Goal: Task Accomplishment & Management: Use online tool/utility

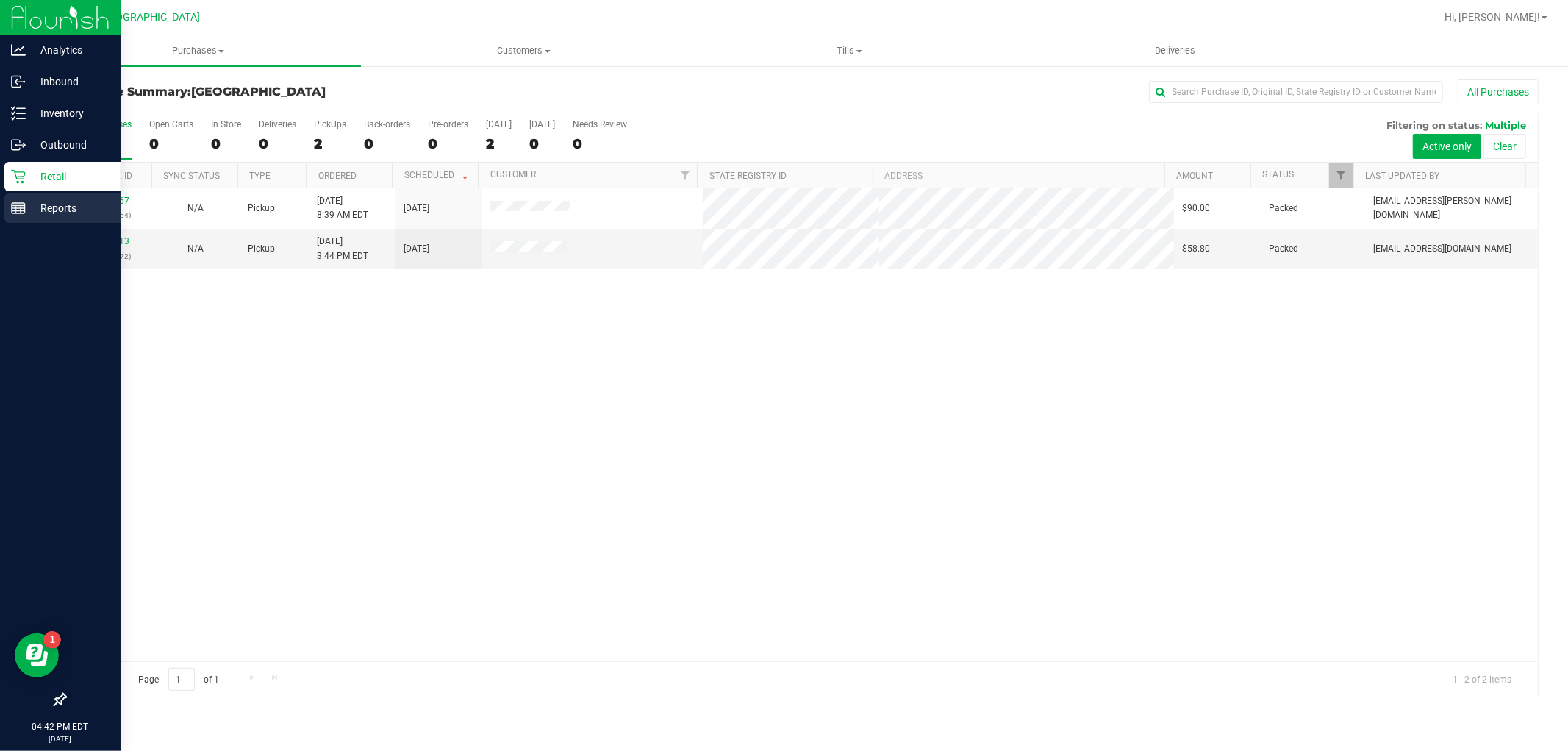
click at [36, 206] on p "Reports" at bounding box center [70, 209] width 88 height 18
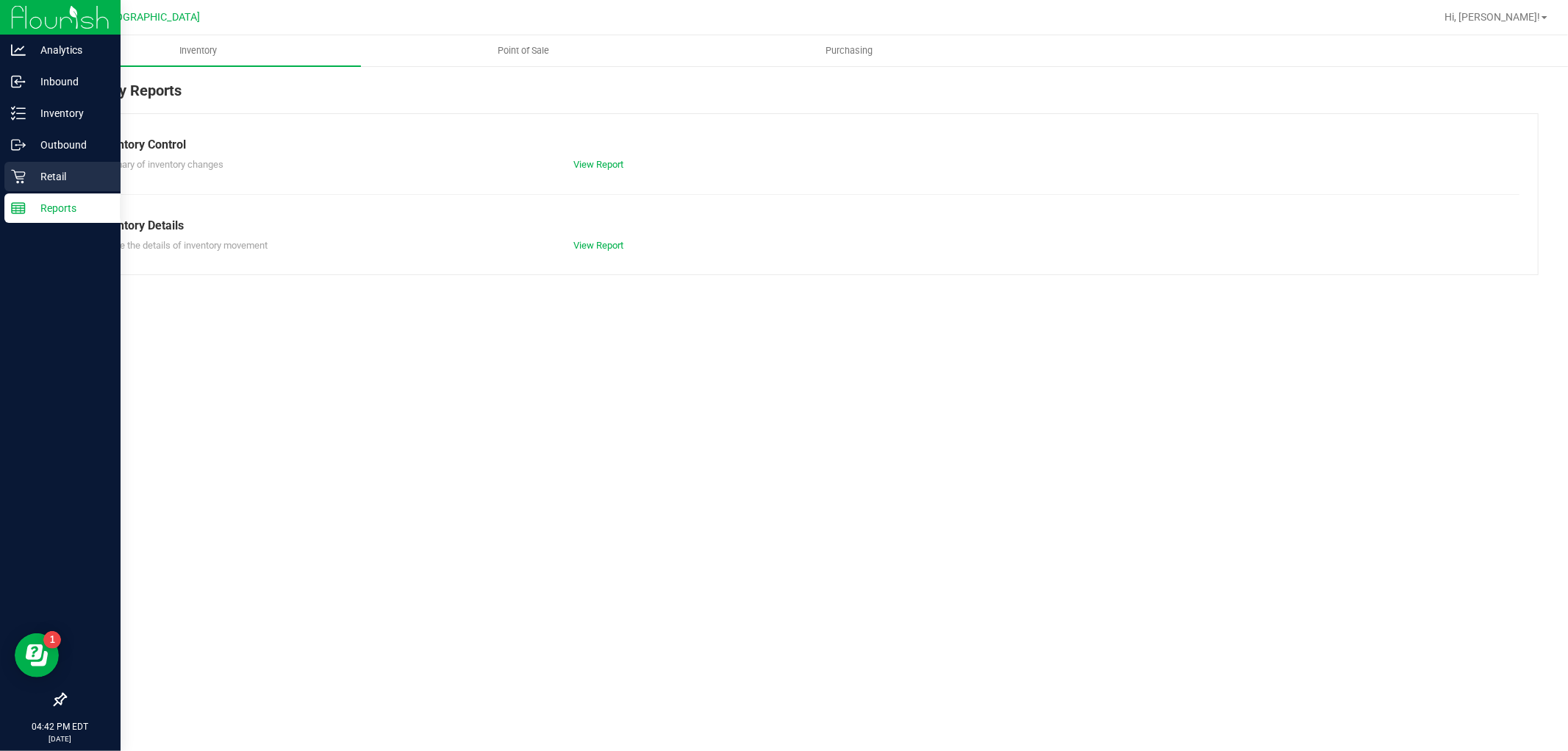
click at [31, 177] on p "Retail" at bounding box center [70, 176] width 88 height 18
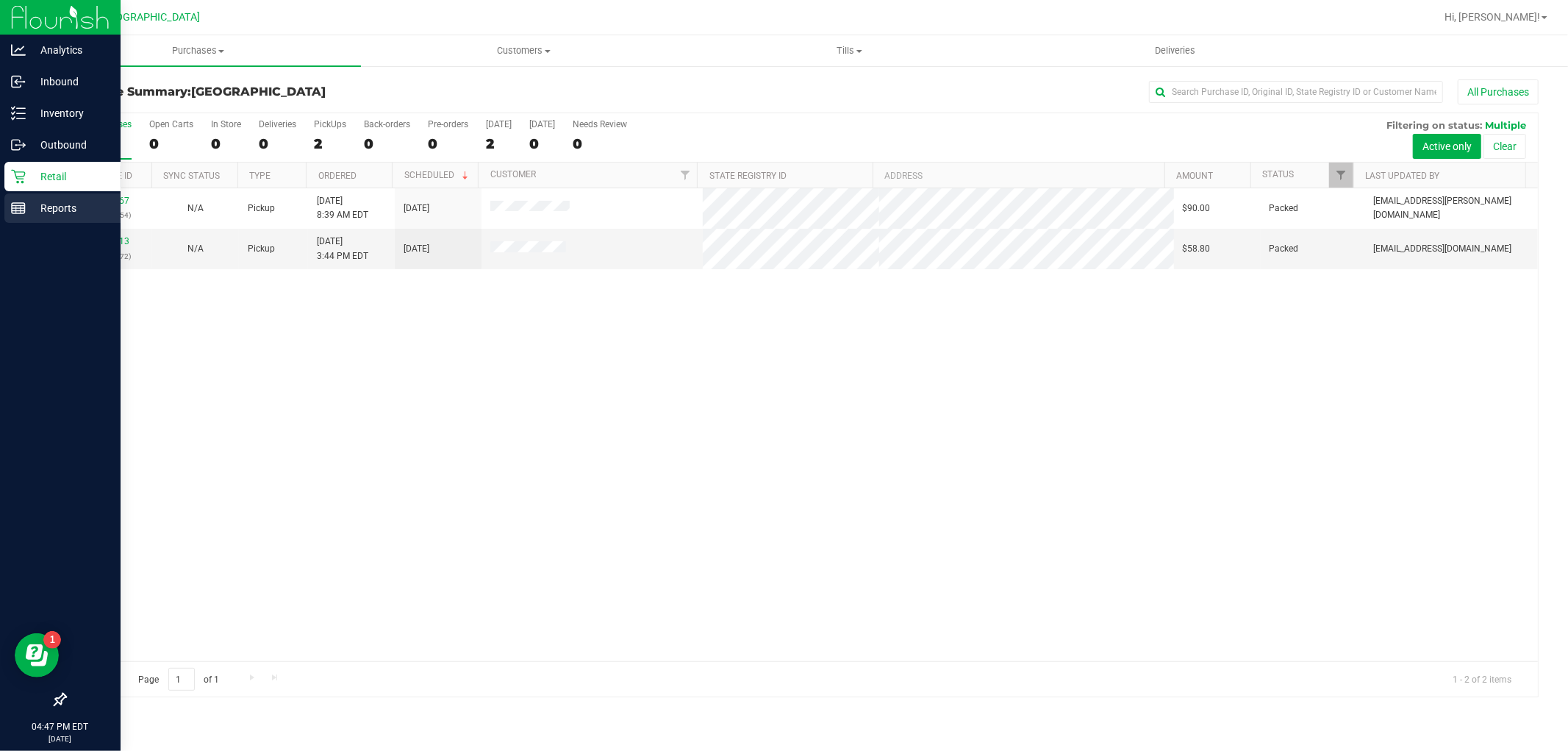
click at [55, 215] on p "Reports" at bounding box center [70, 209] width 88 height 18
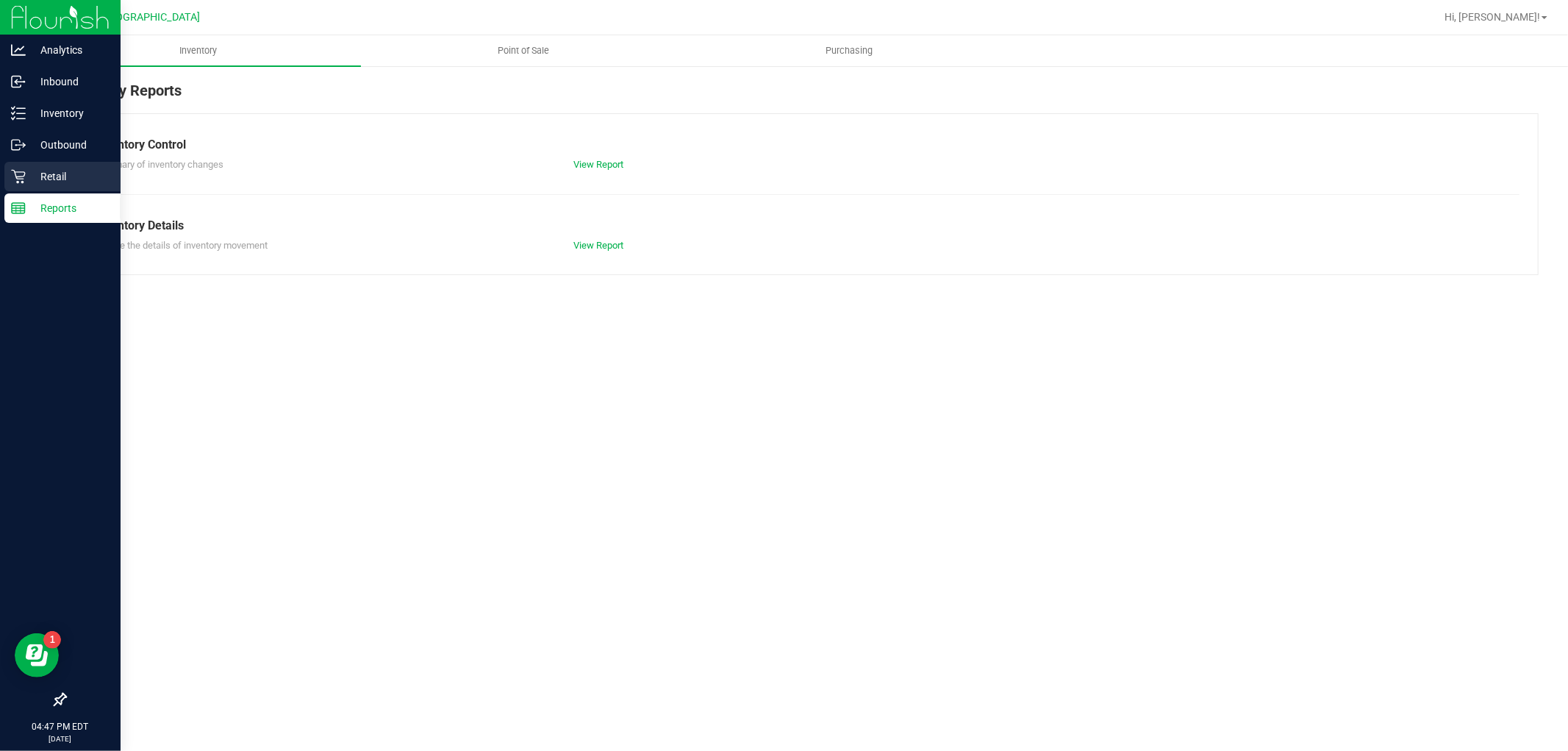
click at [32, 179] on p "Retail" at bounding box center [70, 176] width 88 height 18
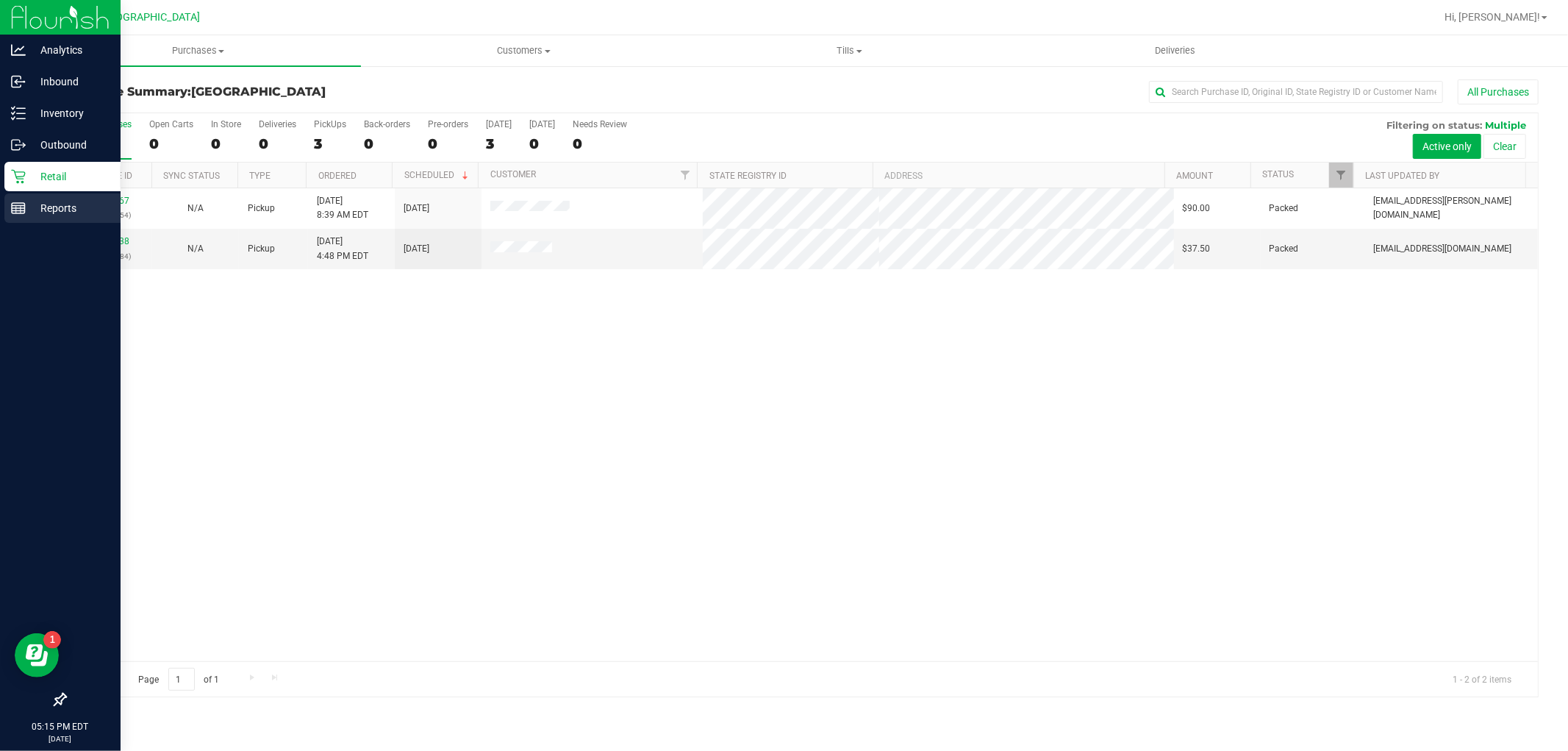
click at [22, 211] on line at bounding box center [19, 211] width 13 height 0
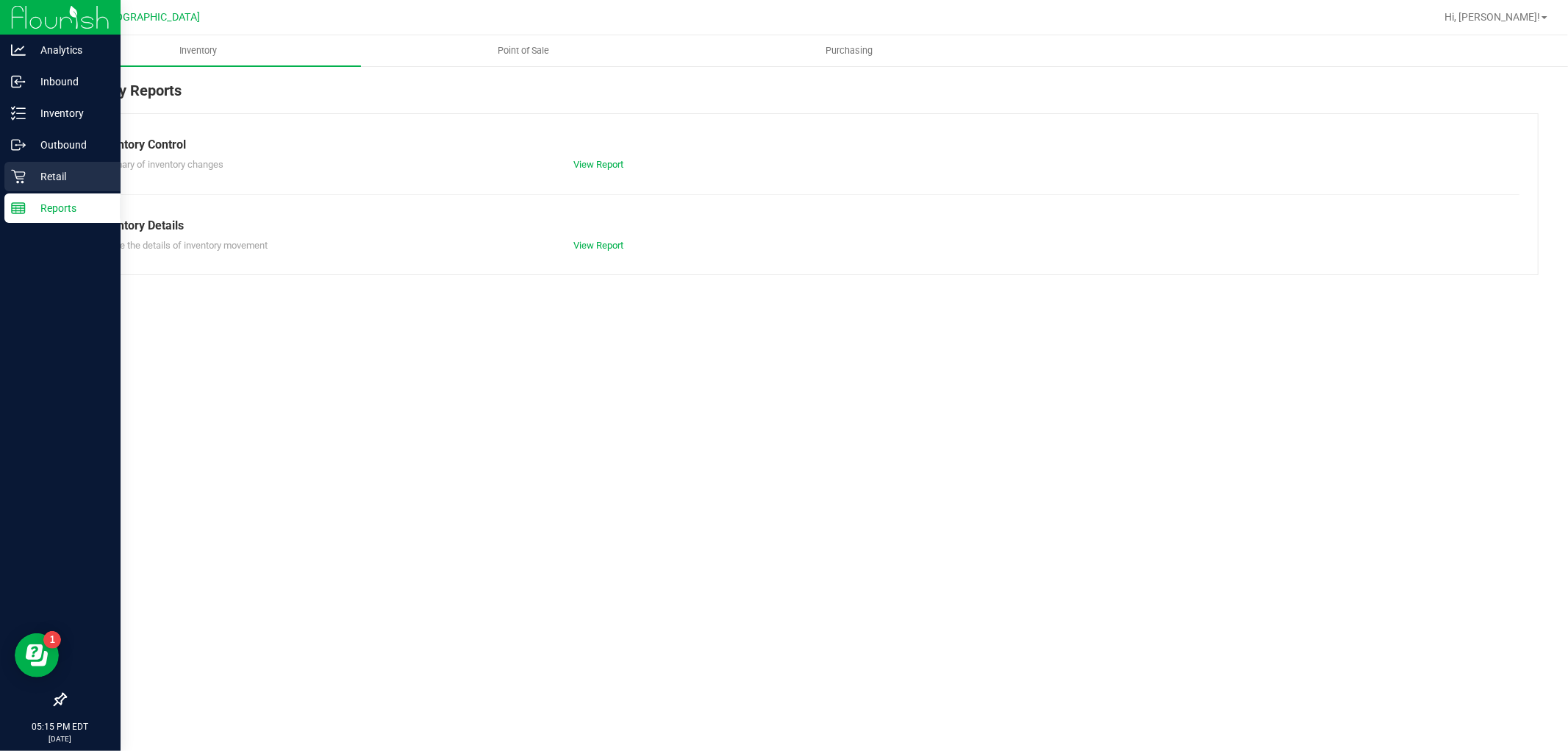
click at [2, 187] on link "Retail" at bounding box center [60, 177] width 120 height 32
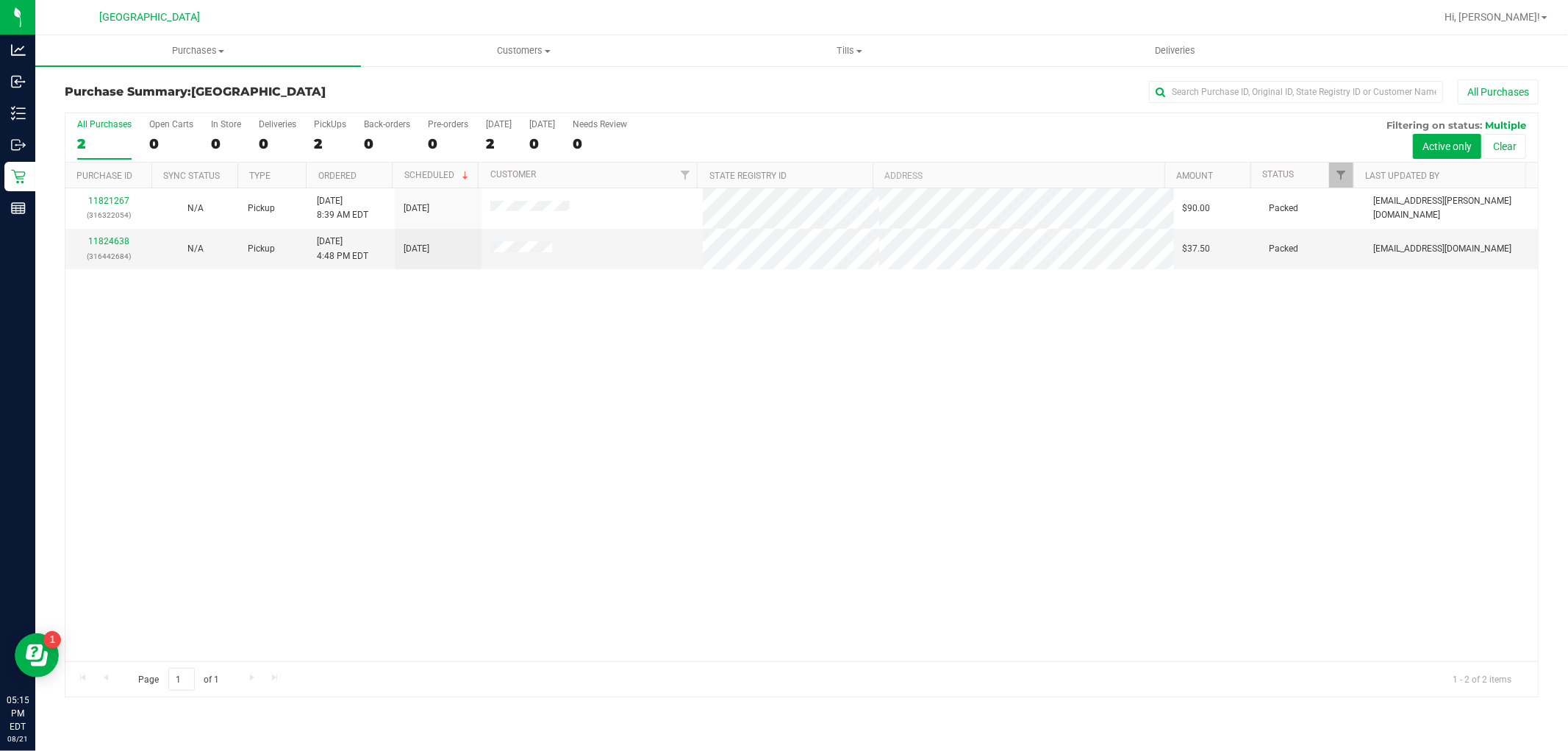
click at [216, 323] on div "11821267 (316322054) N/A Pickup [DATE] 8:39 AM EDT 8/21/2025 $90.00 Packed [EMA…" at bounding box center [802, 424] width 1473 height 473
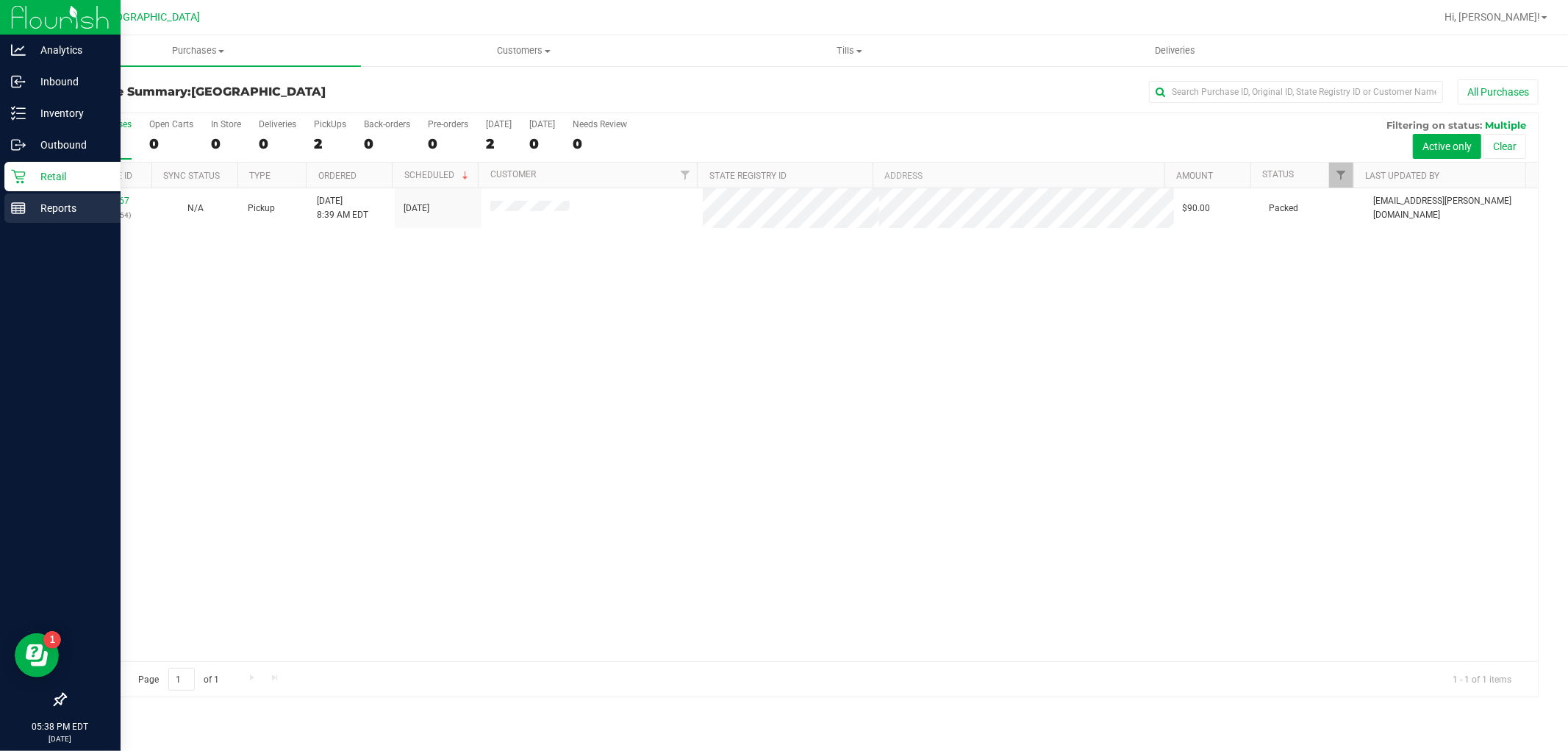
click at [65, 216] on p "Reports" at bounding box center [70, 209] width 88 height 18
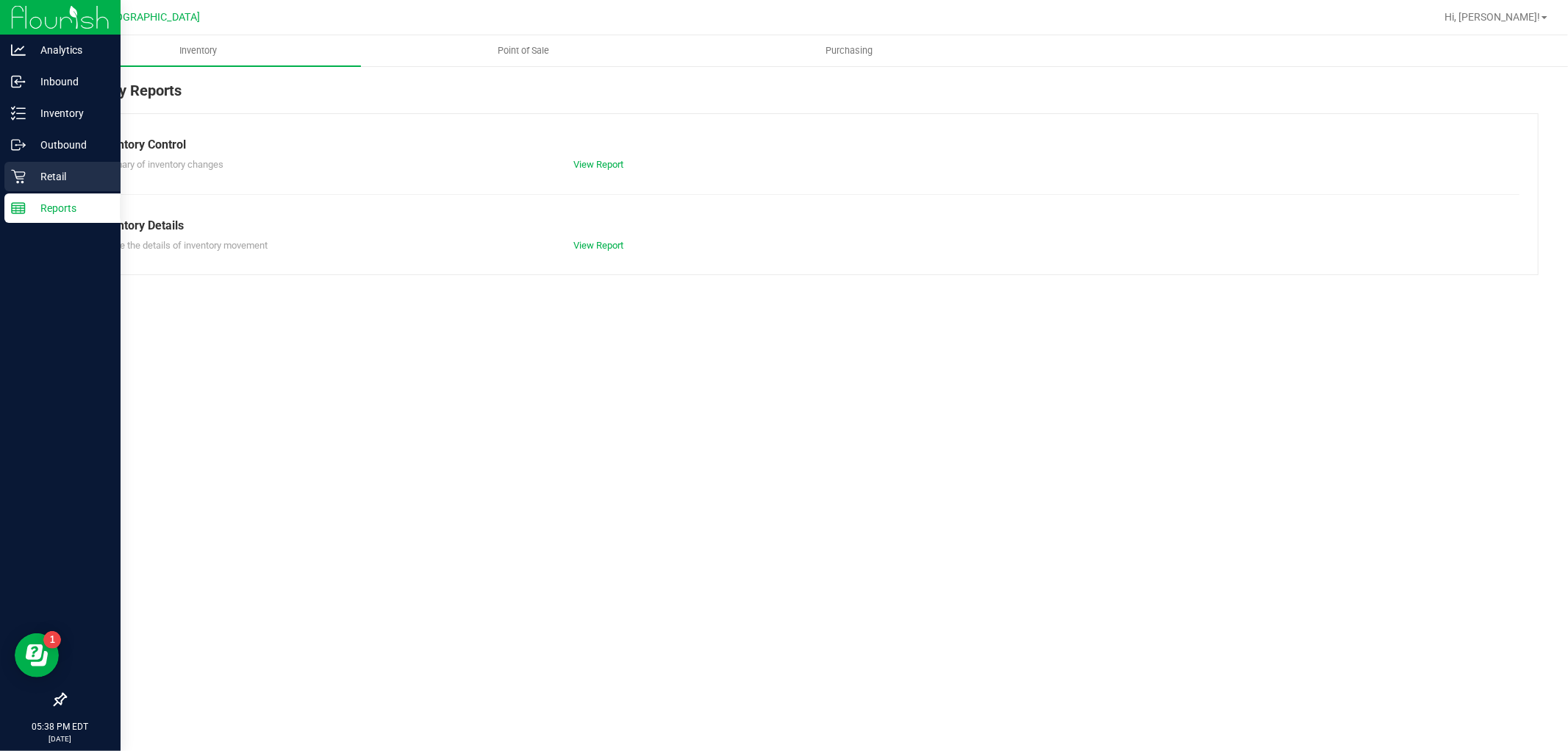
click at [82, 179] on p "Retail" at bounding box center [70, 176] width 88 height 18
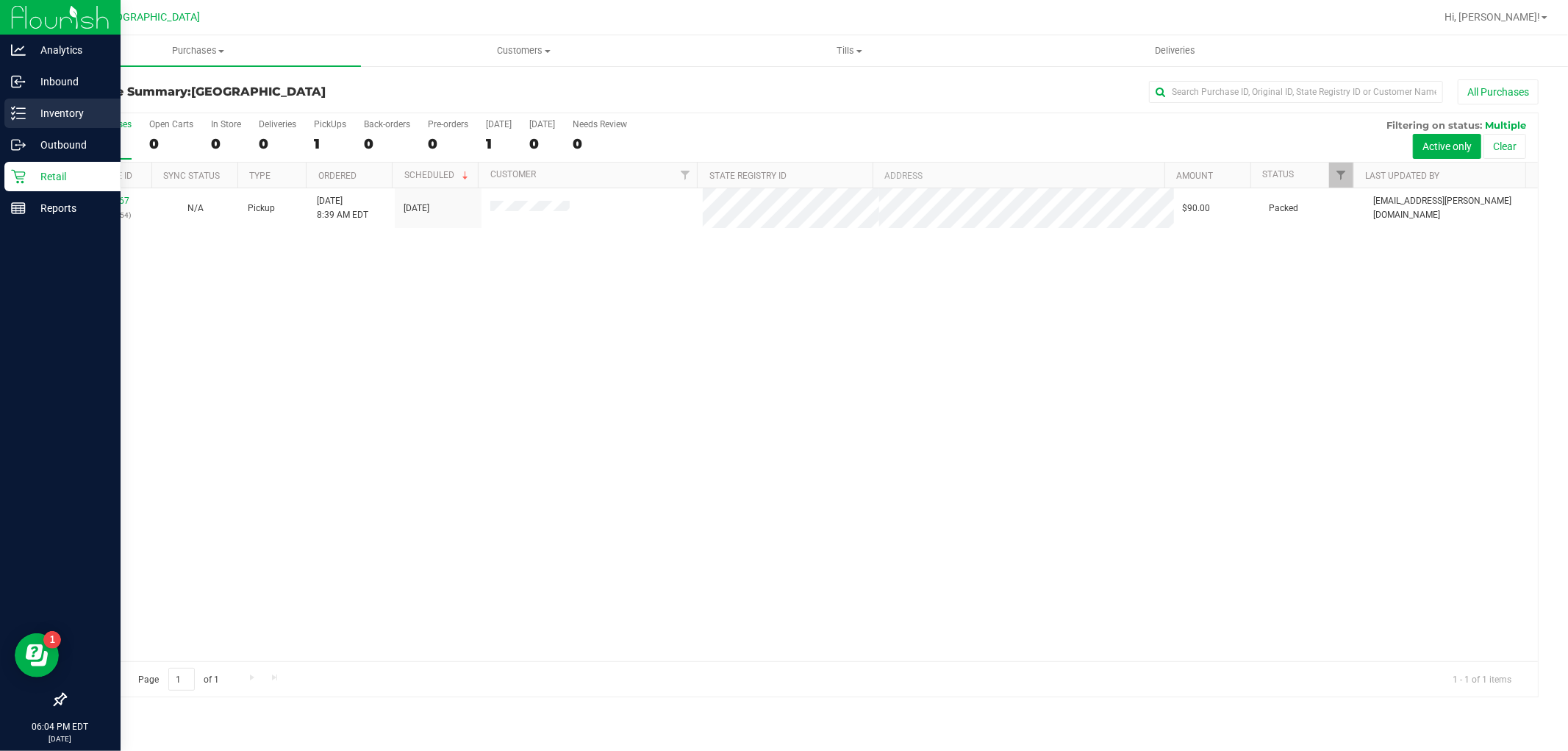
click at [36, 124] on div "Inventory" at bounding box center [62, 113] width 116 height 29
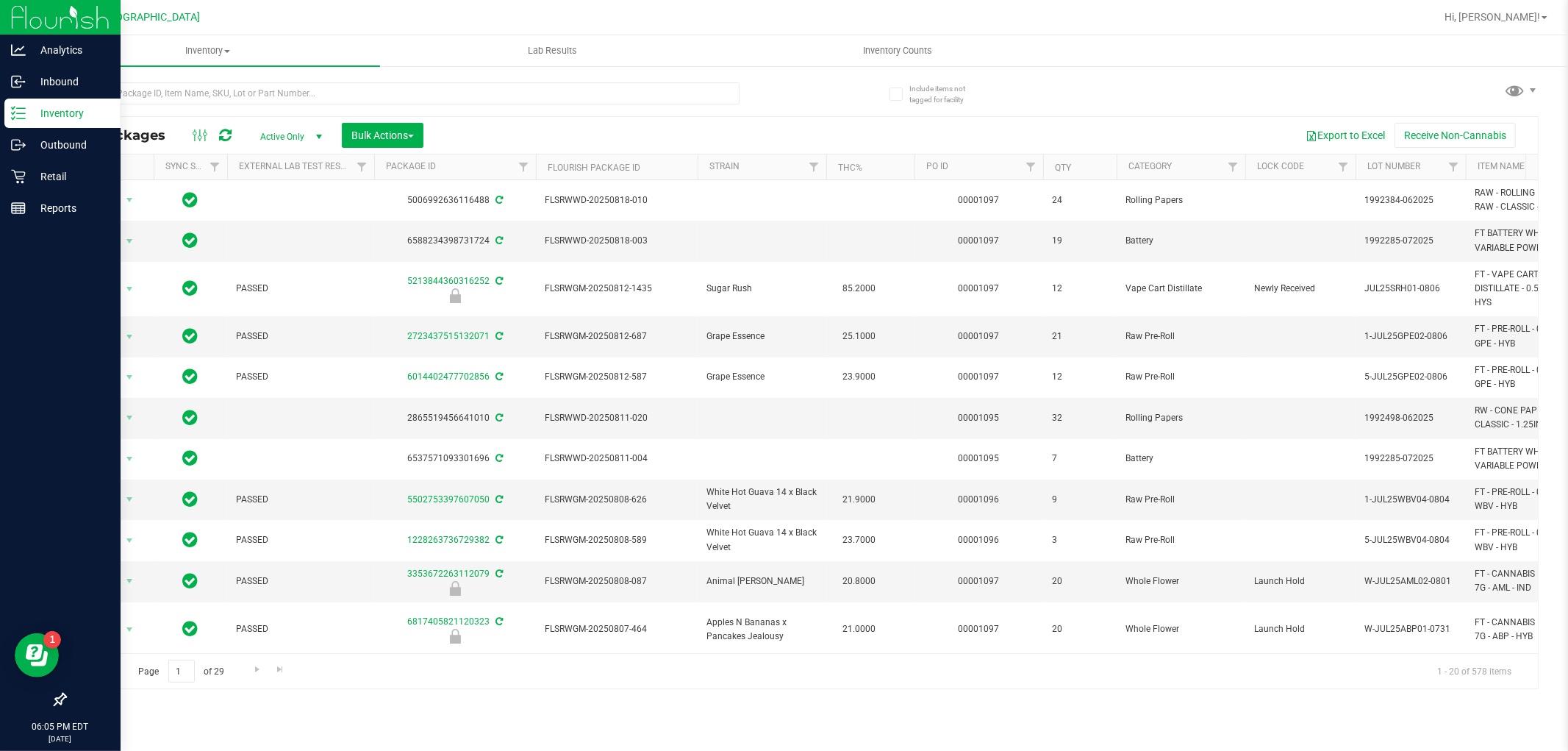
click at [221, 108] on div at bounding box center [402, 99] width 675 height 34
click at [226, 97] on input "text" at bounding box center [402, 93] width 675 height 22
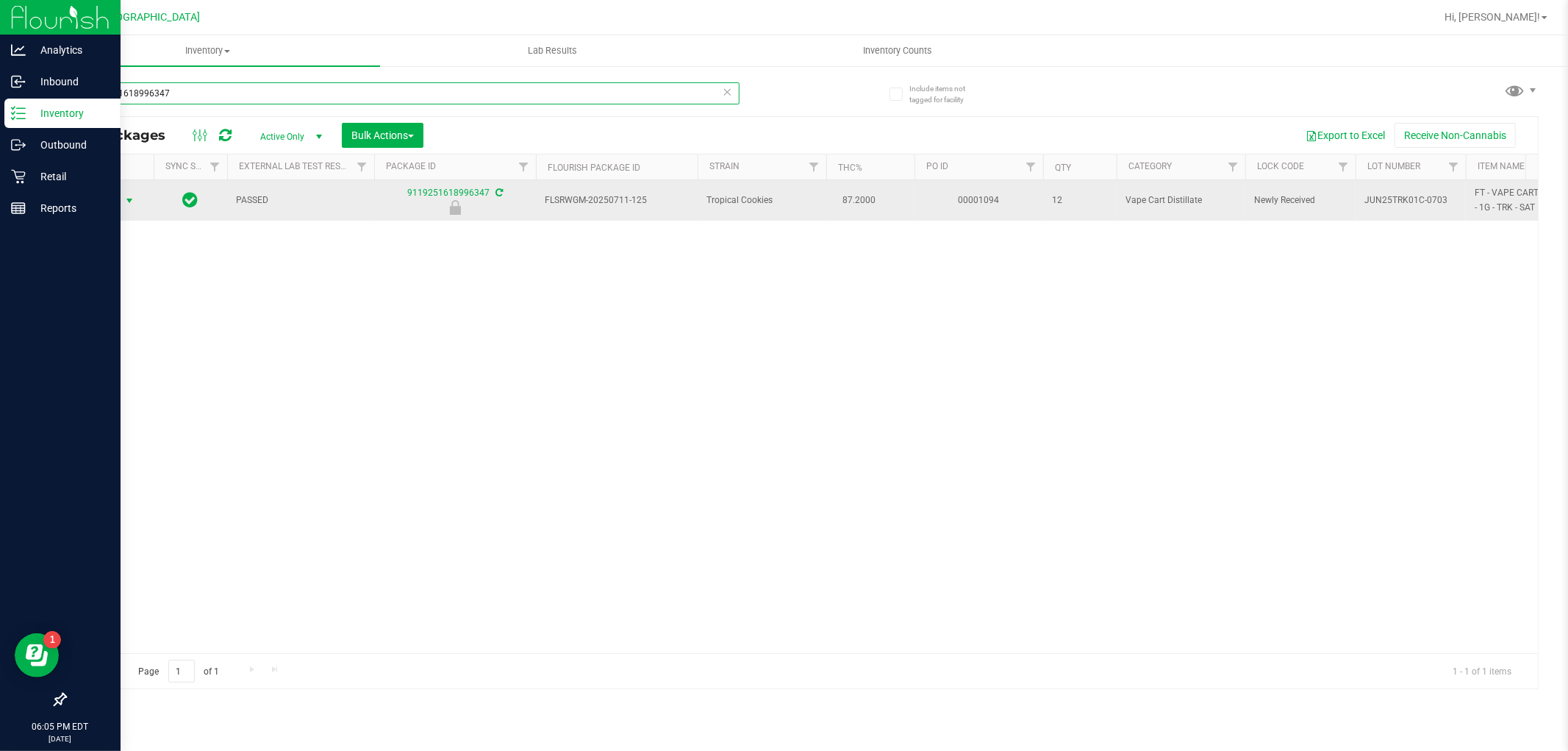
type input "9119251618996347"
click at [115, 200] on span "Action" at bounding box center [99, 200] width 40 height 20
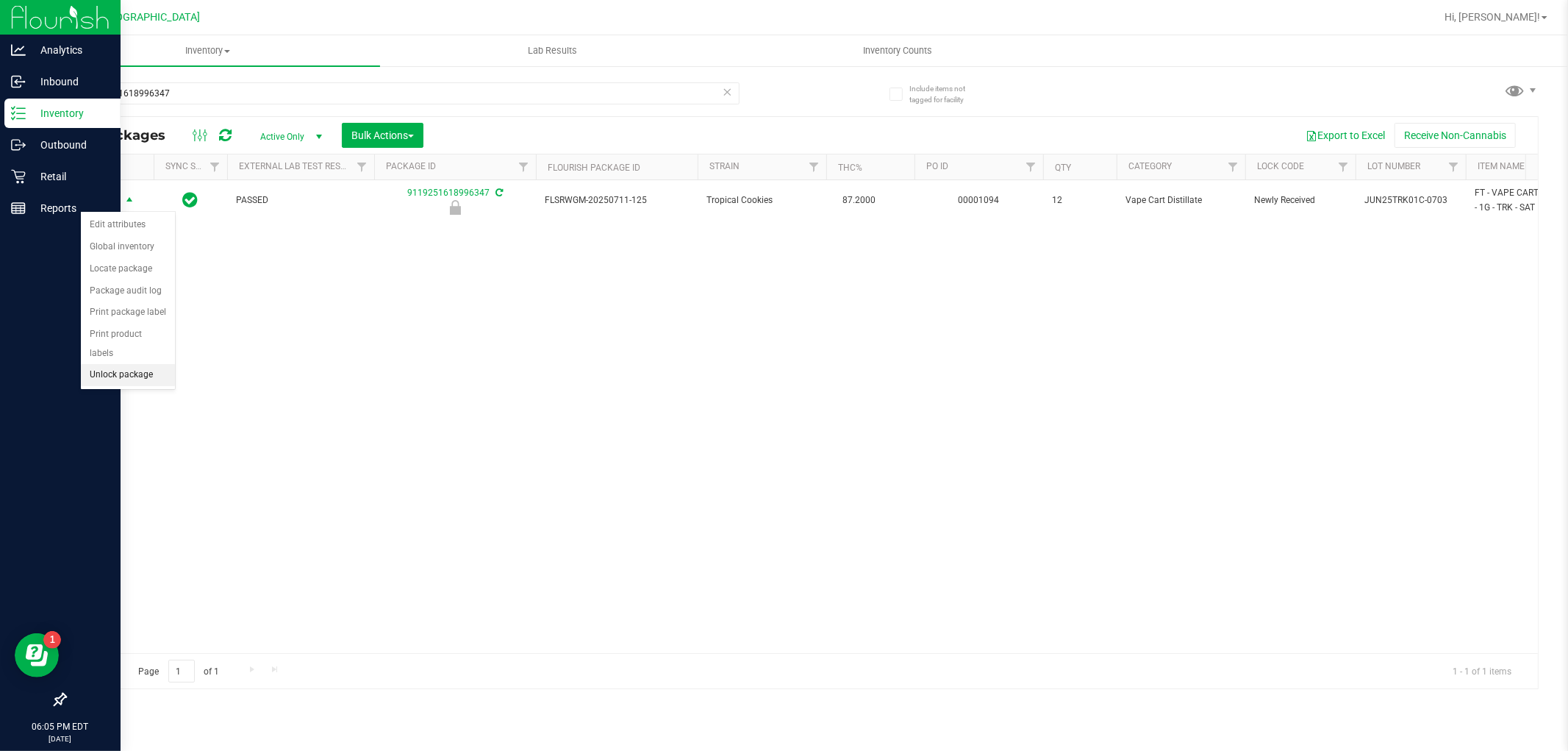
click at [101, 386] on li "Unlock package" at bounding box center [128, 374] width 94 height 22
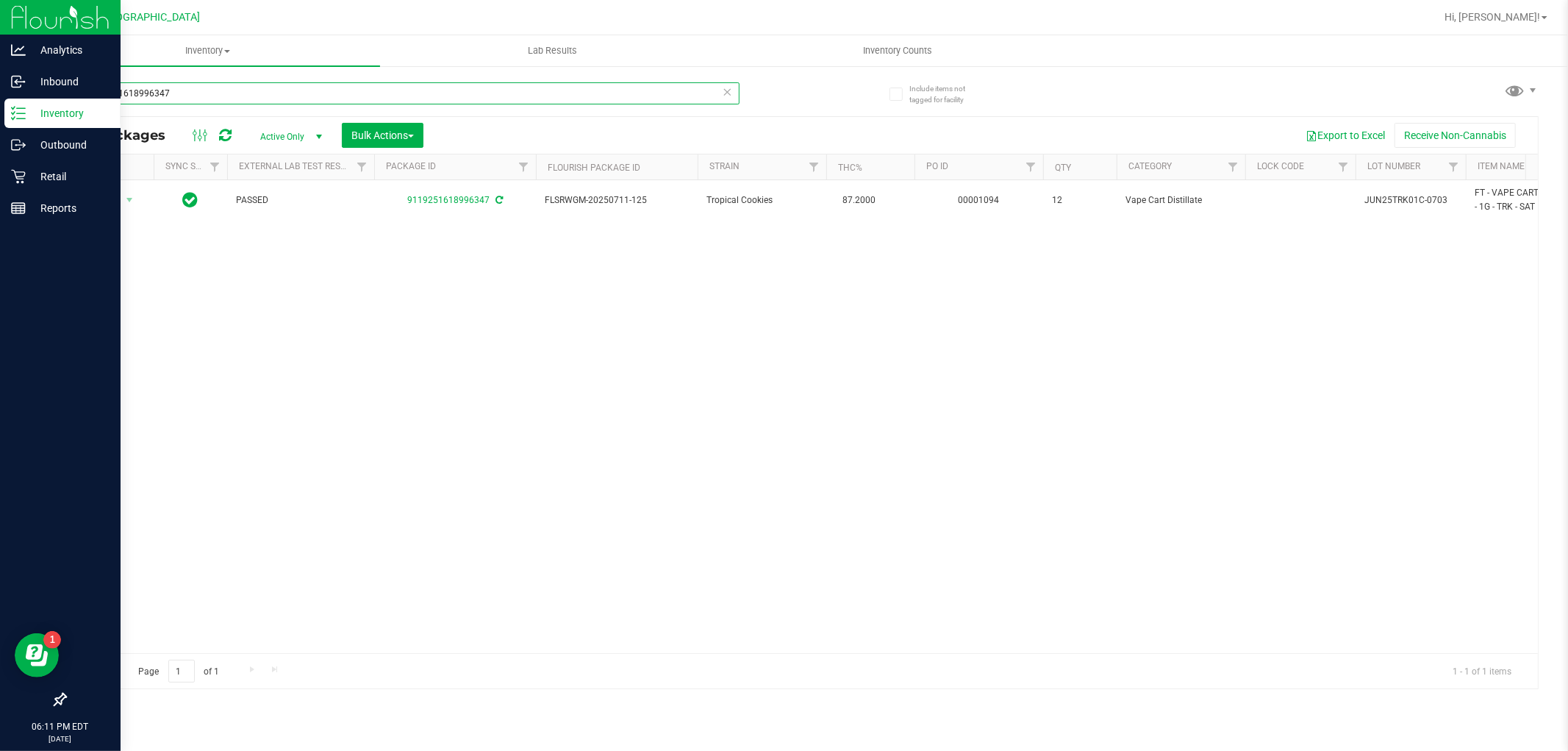
click at [204, 92] on input "9119251618996347" at bounding box center [402, 93] width 675 height 22
type input "9"
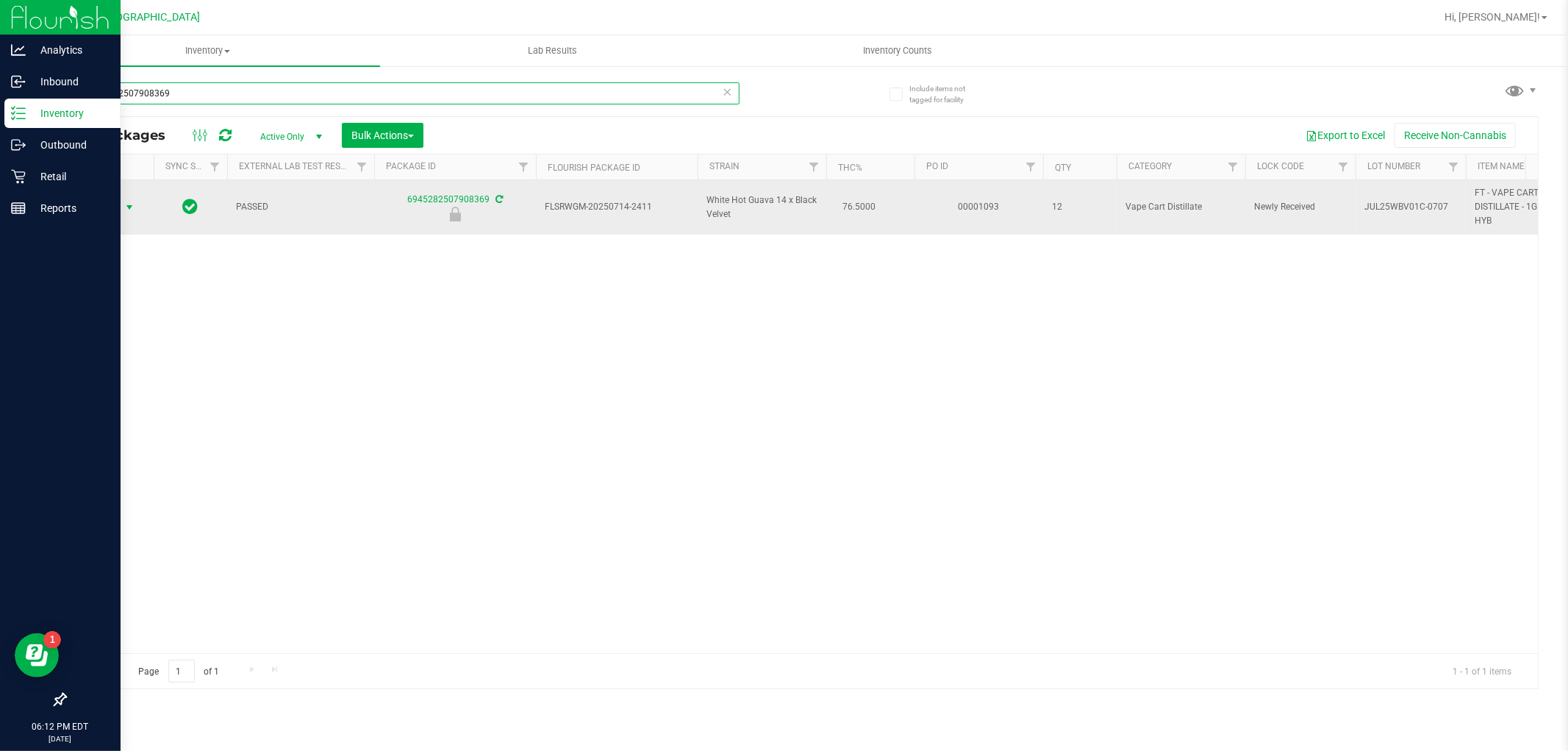
type input "6945282507908369"
click at [121, 201] on span "select" at bounding box center [129, 207] width 19 height 20
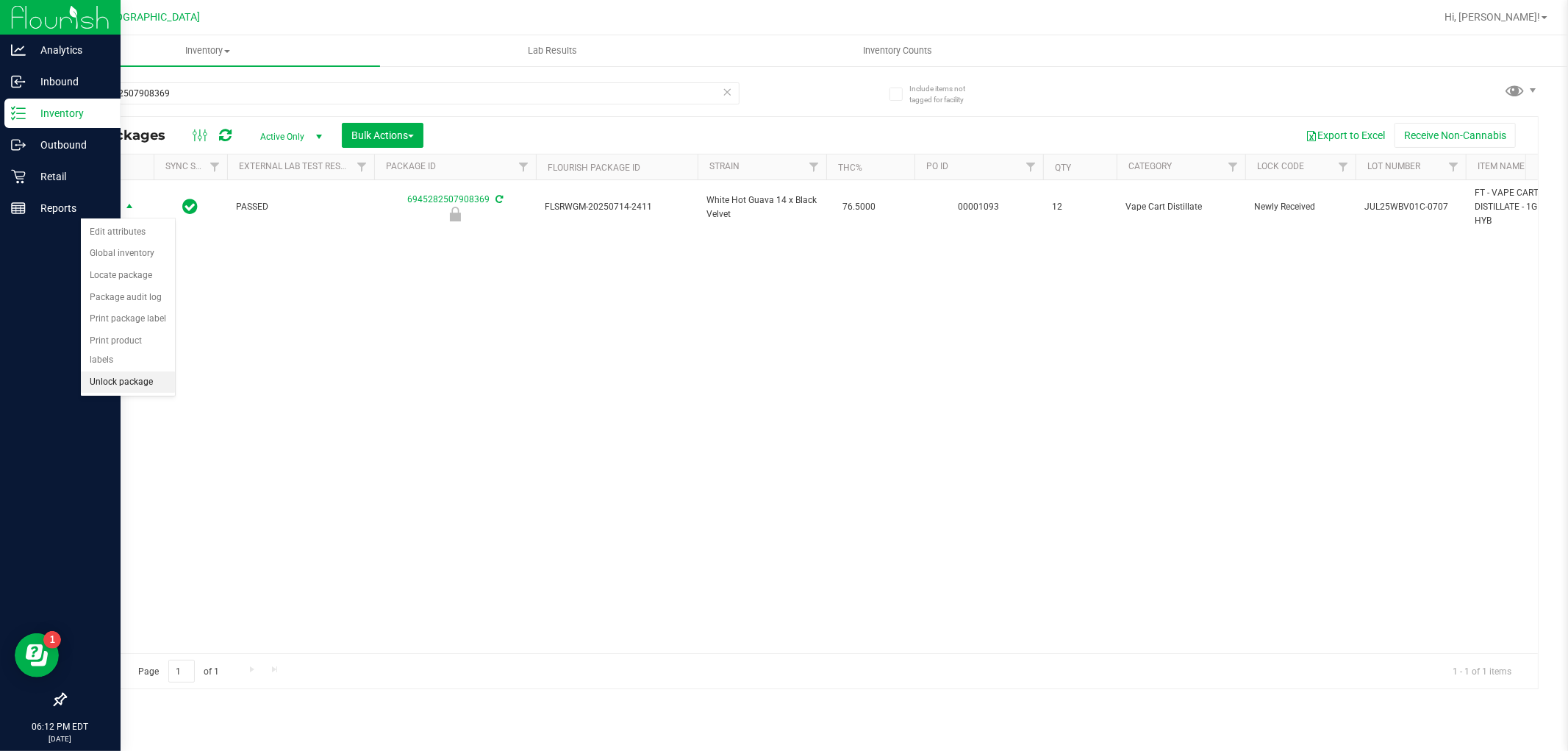
click at [152, 390] on li "Unlock package" at bounding box center [128, 382] width 94 height 22
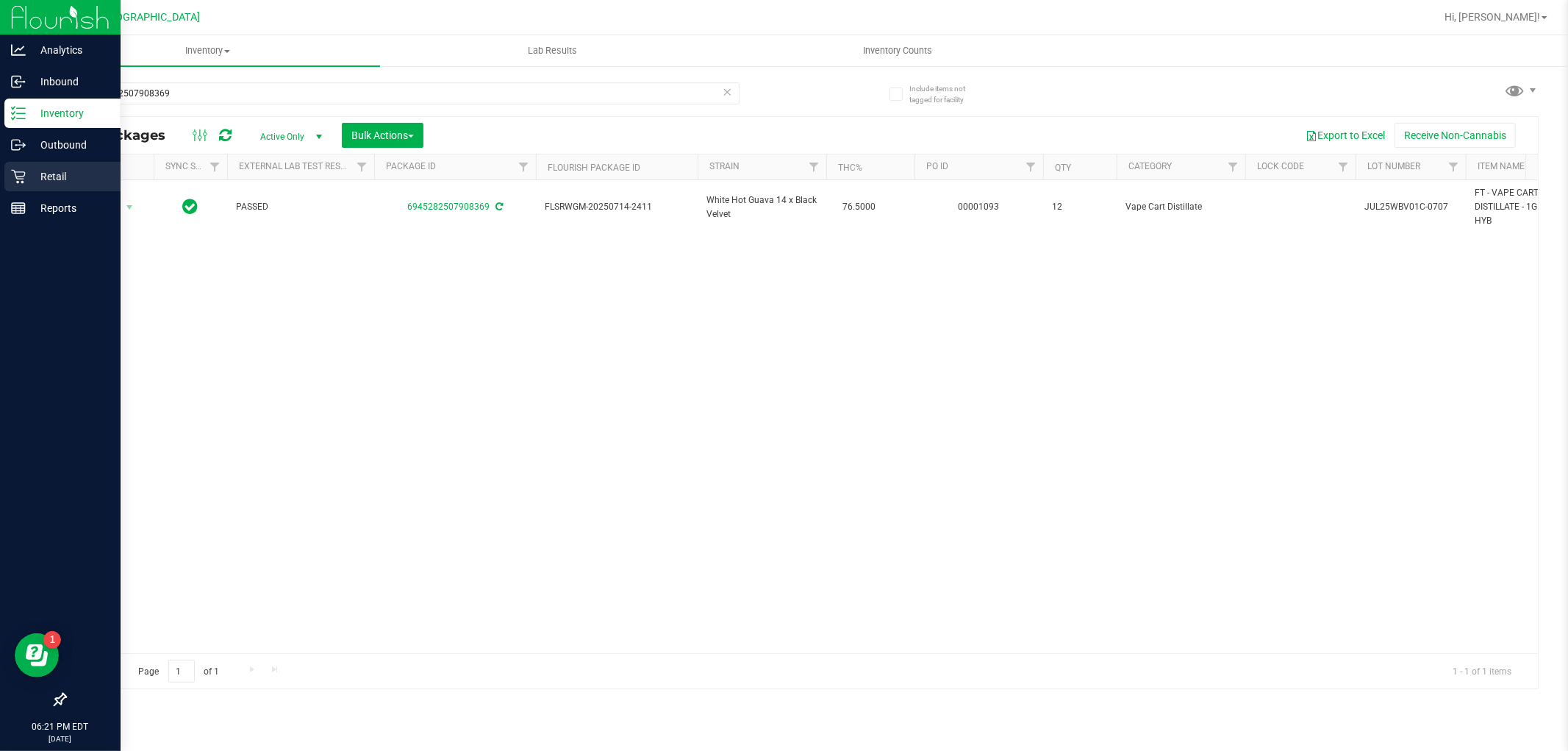
click at [77, 169] on p "Retail" at bounding box center [70, 176] width 88 height 18
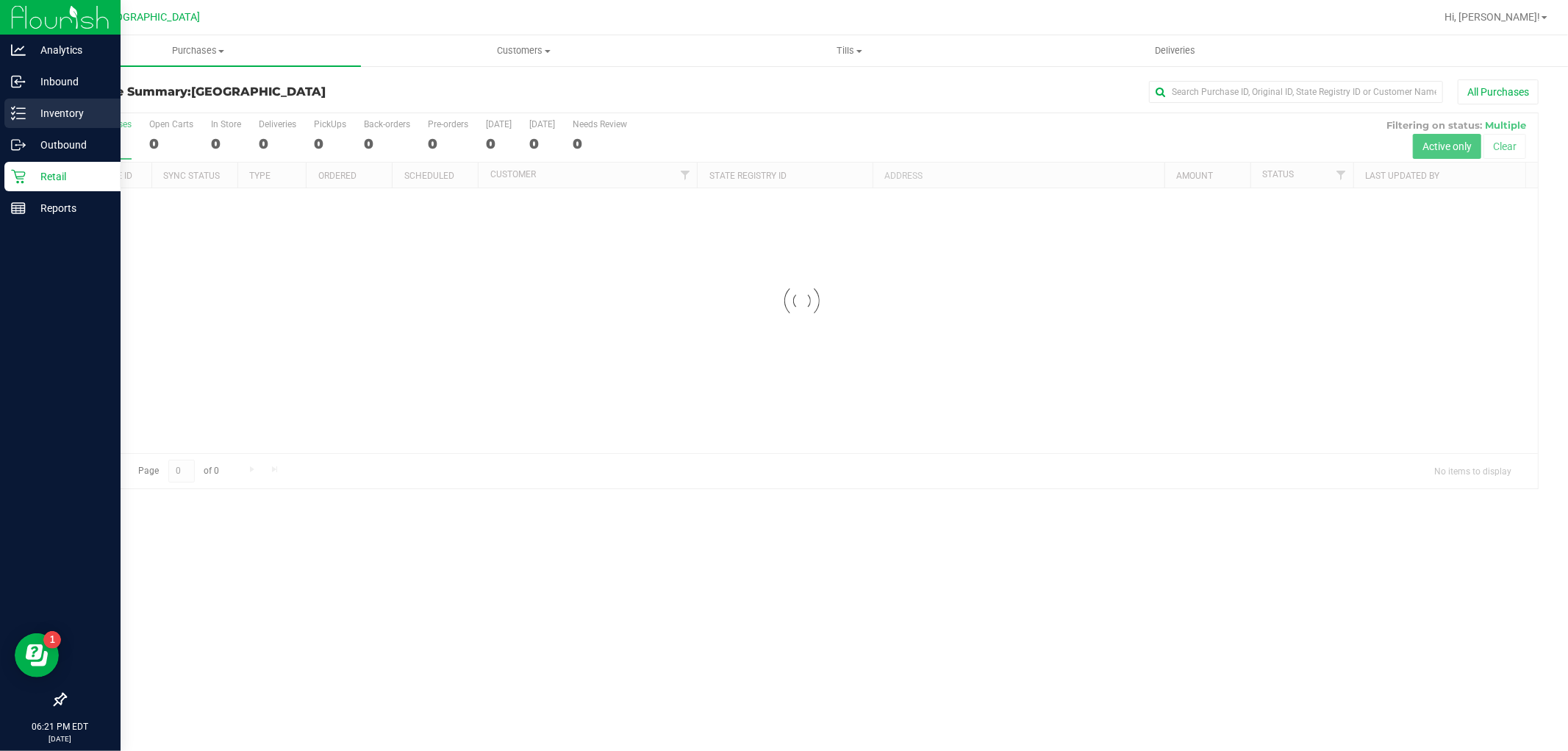
click at [99, 112] on p "Inventory" at bounding box center [70, 113] width 88 height 18
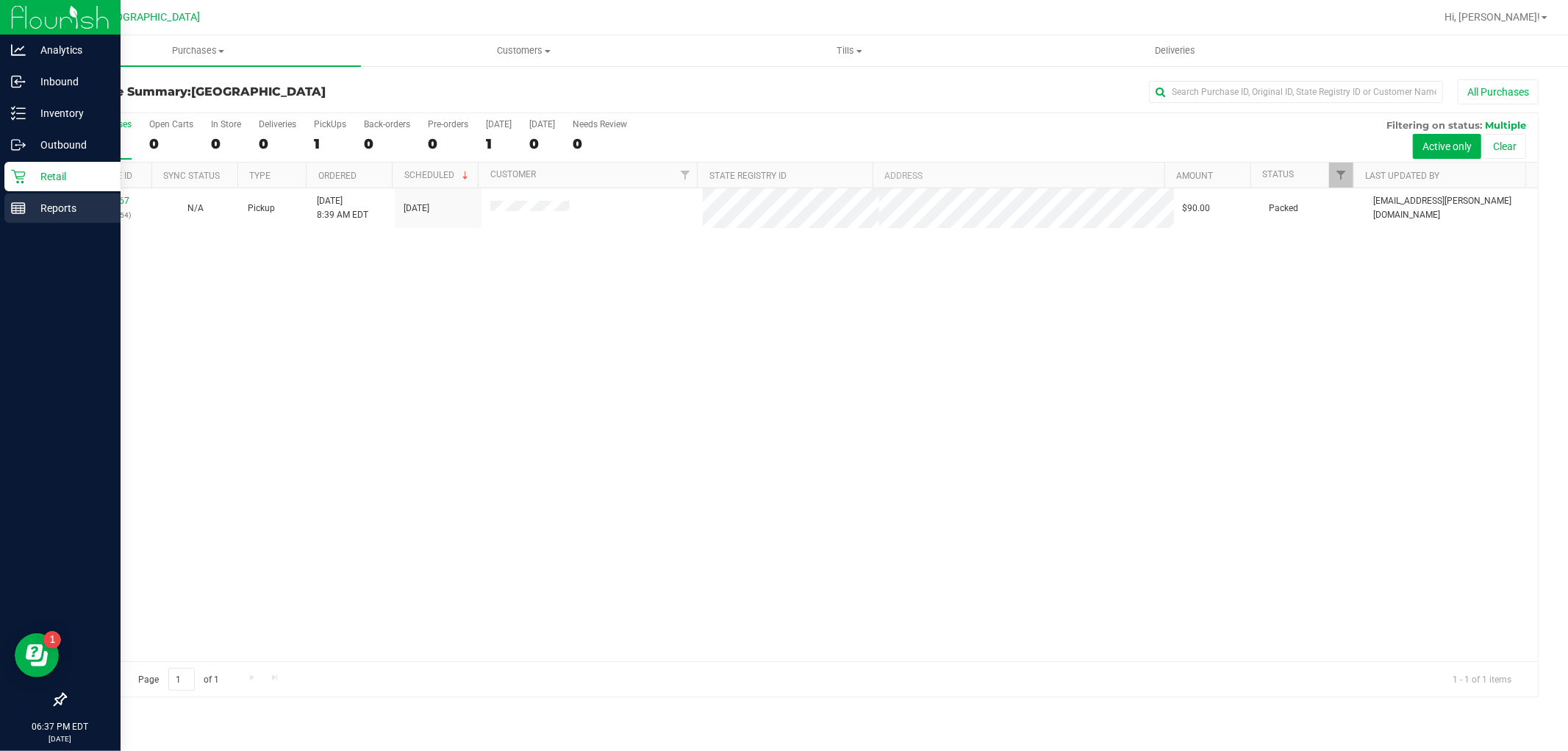
click at [37, 200] on p "Reports" at bounding box center [70, 209] width 88 height 18
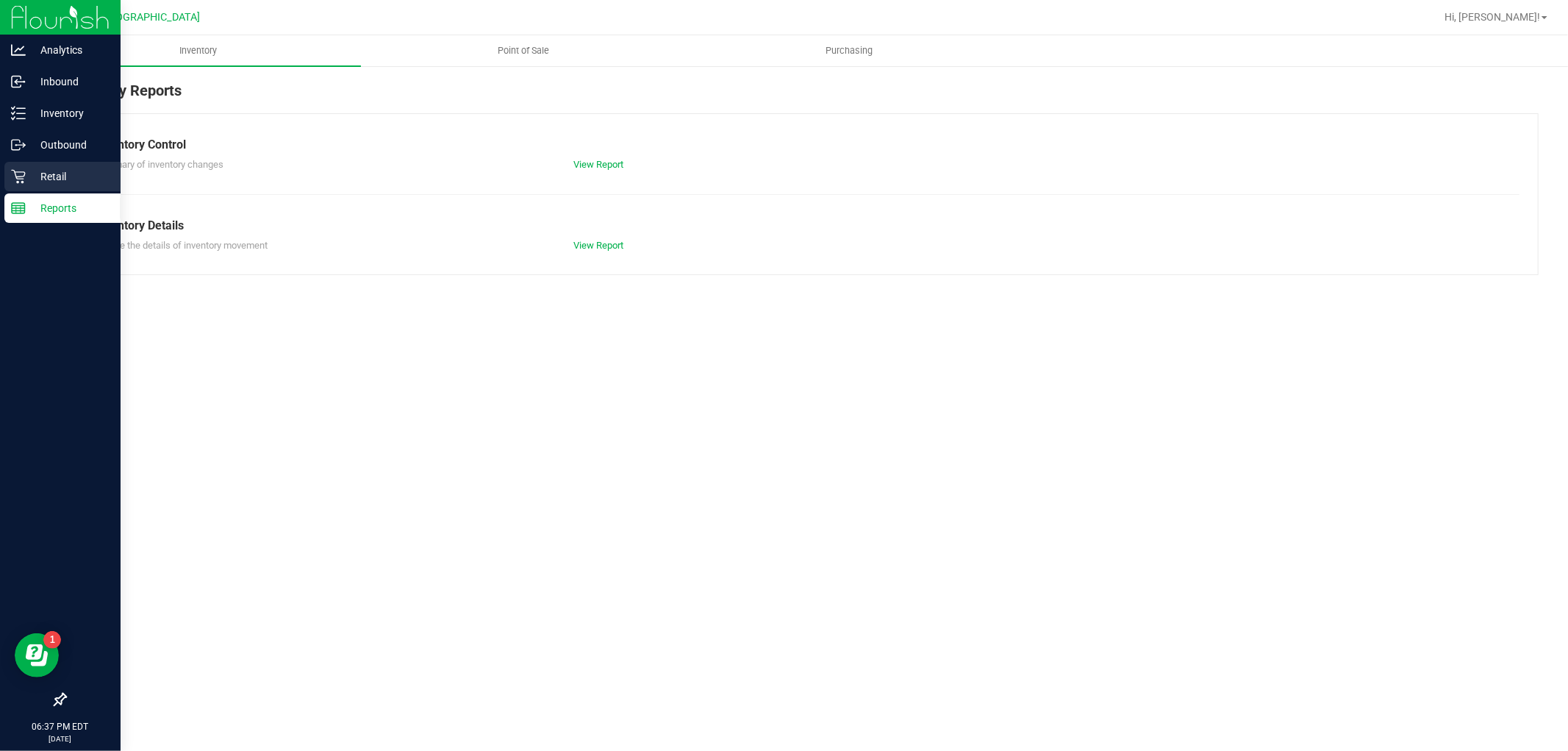
click at [56, 174] on p "Retail" at bounding box center [70, 176] width 88 height 18
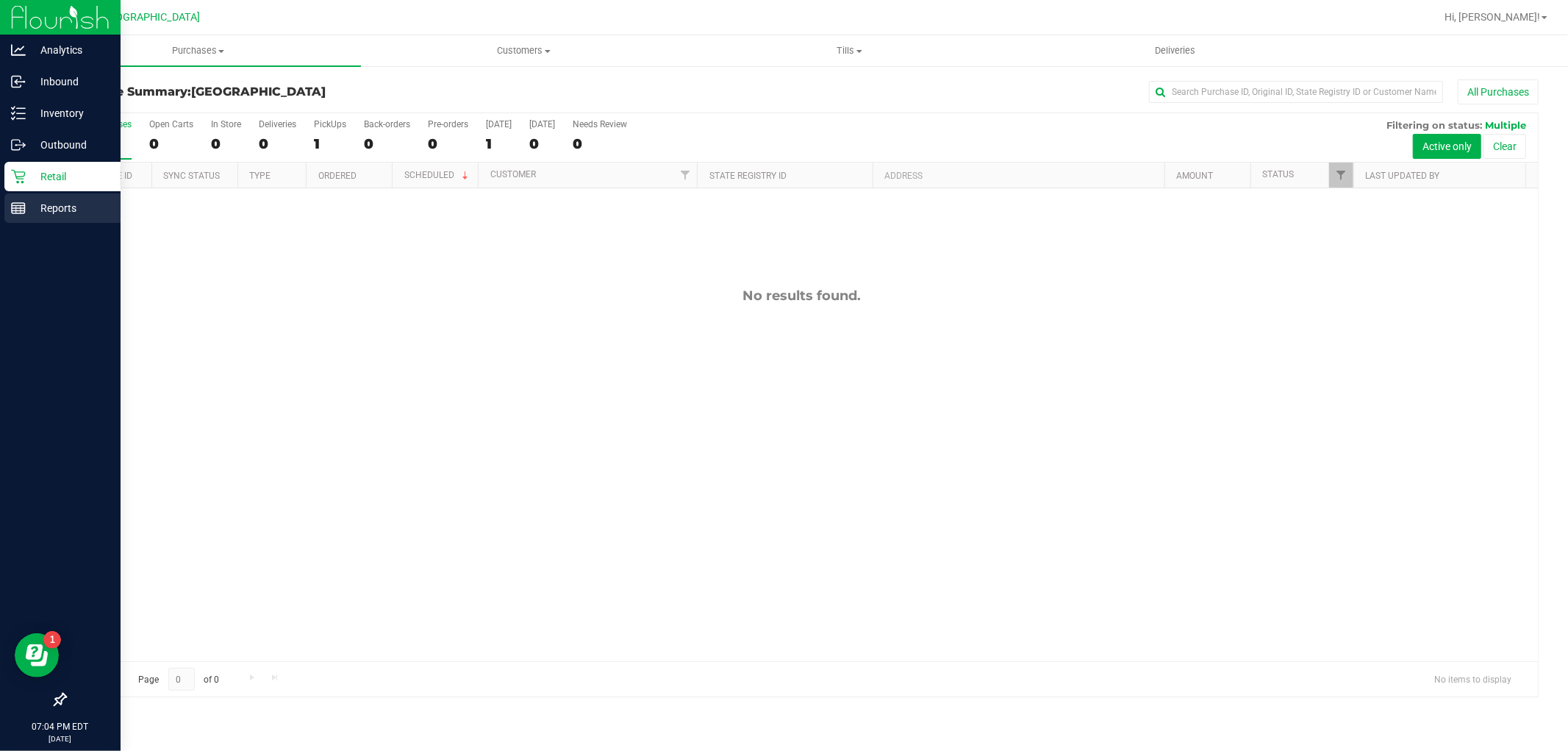
drag, startPoint x: 16, startPoint y: 206, endPoint x: 3, endPoint y: 201, distance: 13.9
click at [16, 206] on line at bounding box center [19, 206] width 13 height 0
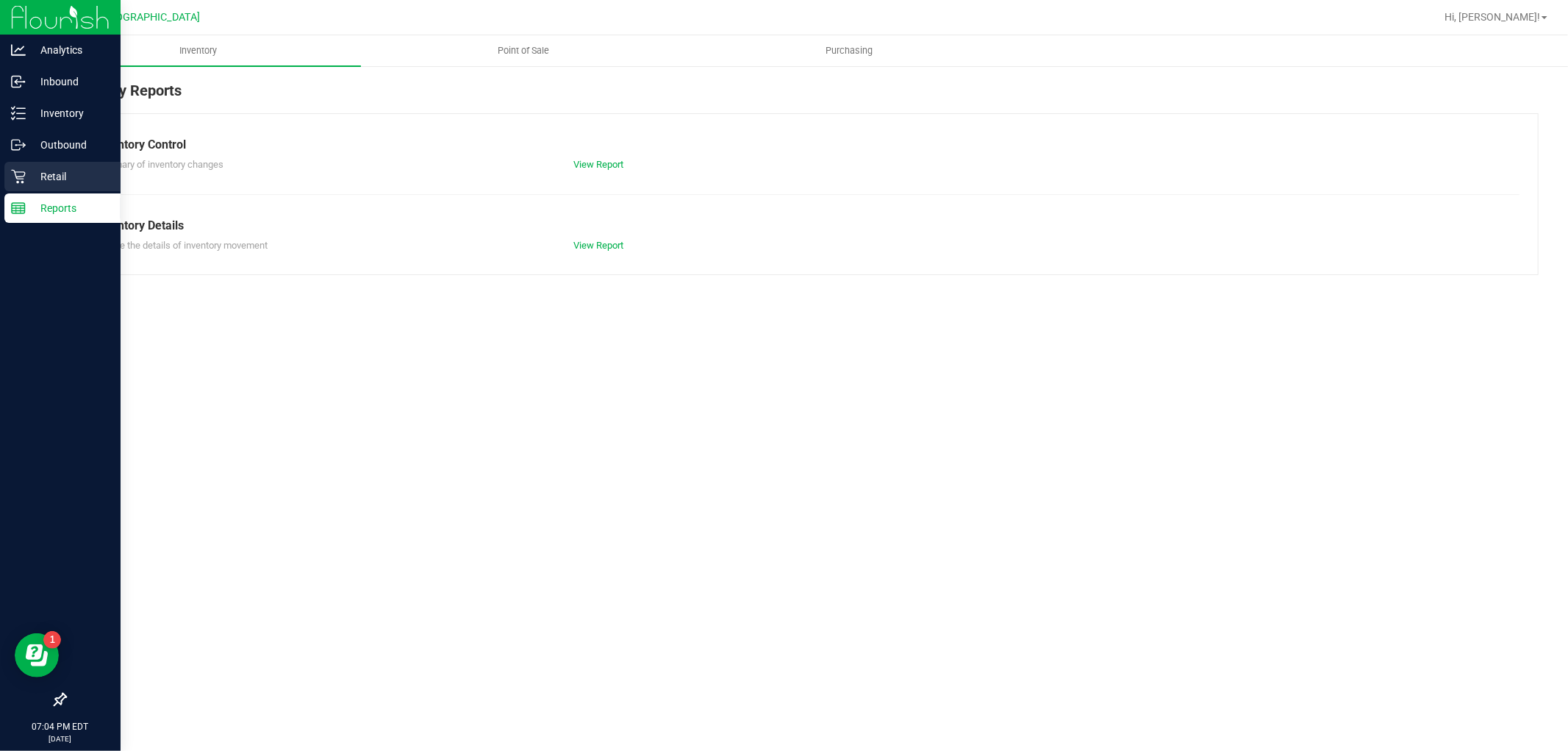
click at [40, 186] on div "Retail" at bounding box center [62, 176] width 116 height 29
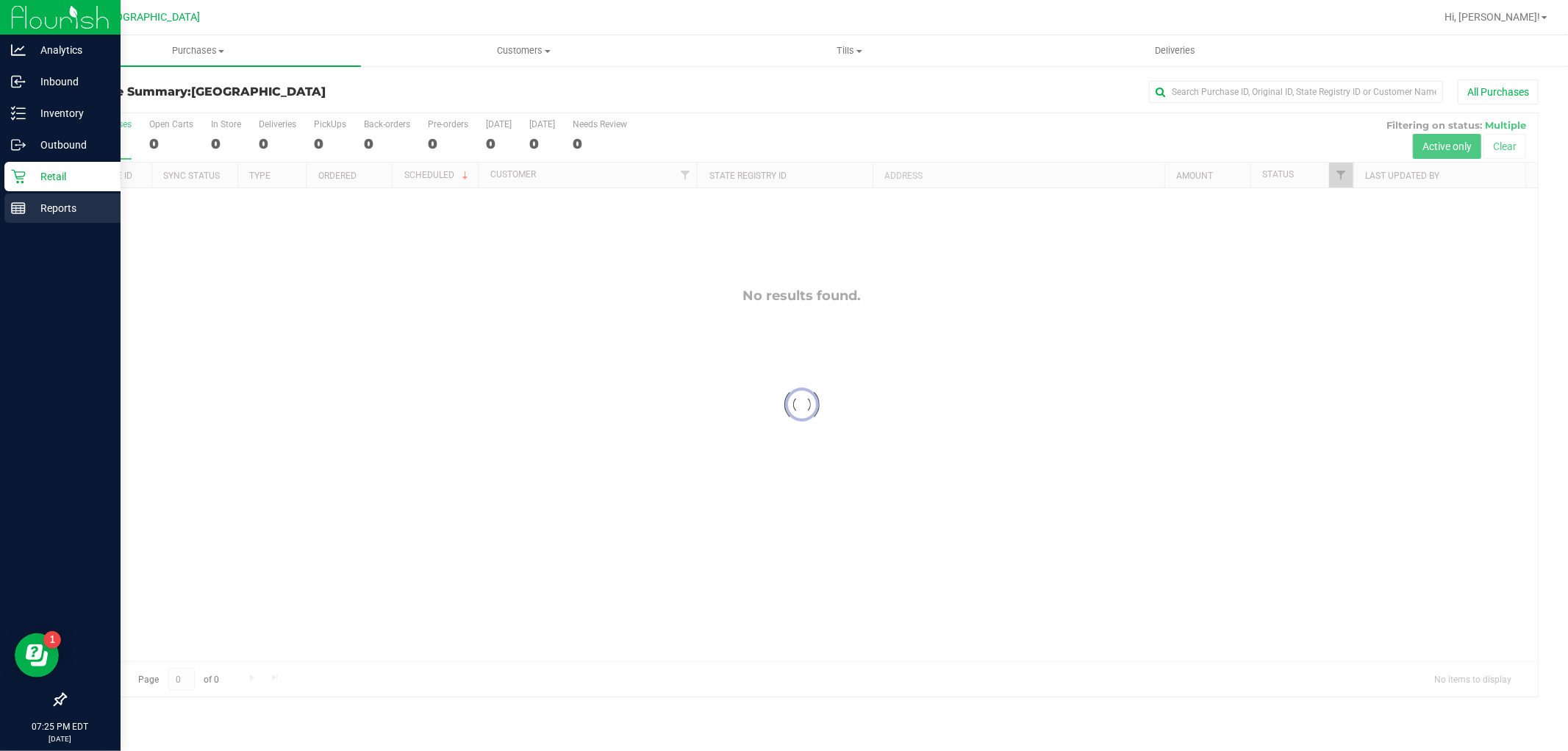
click at [27, 214] on p "Reports" at bounding box center [70, 209] width 88 height 18
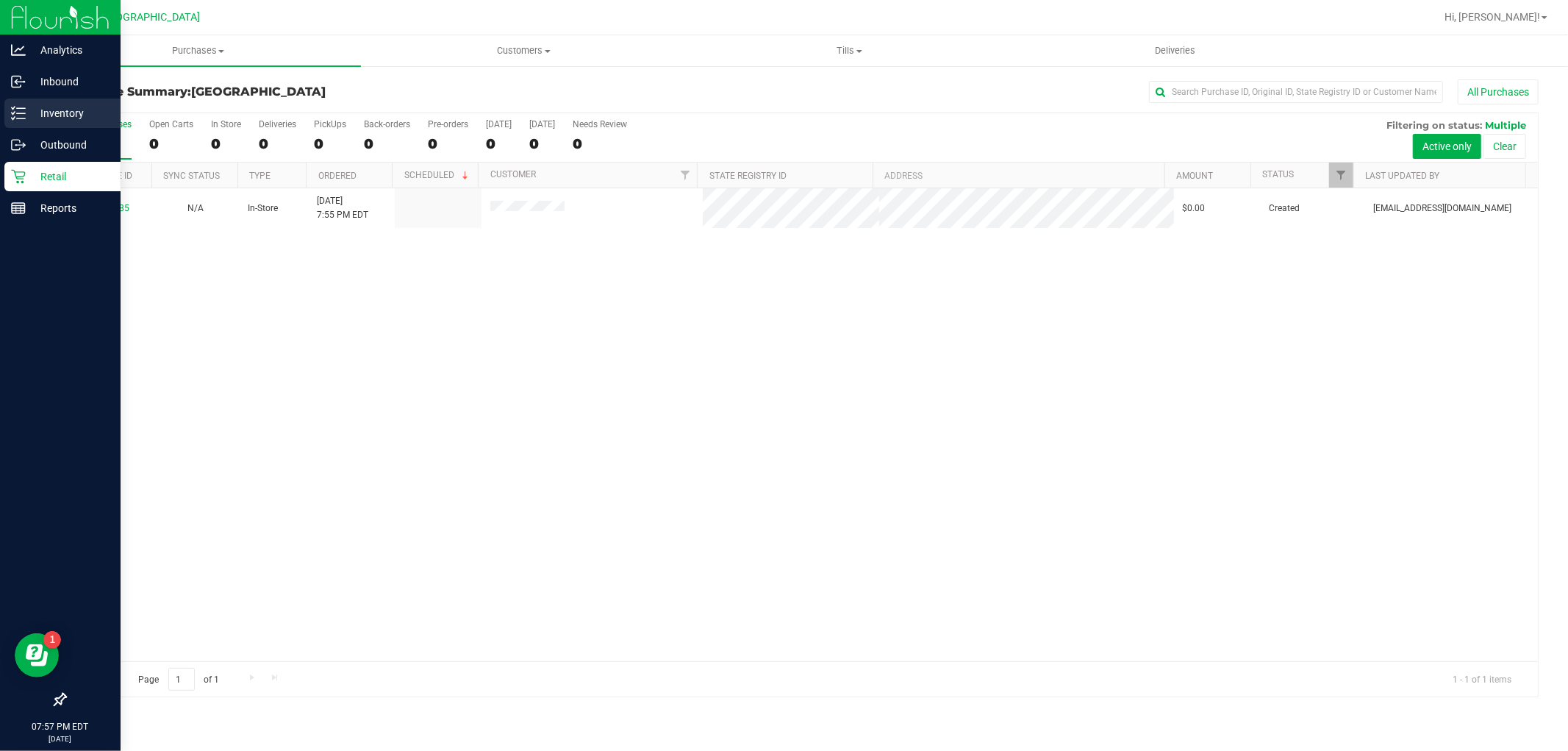
click at [12, 108] on icon at bounding box center [19, 113] width 15 height 15
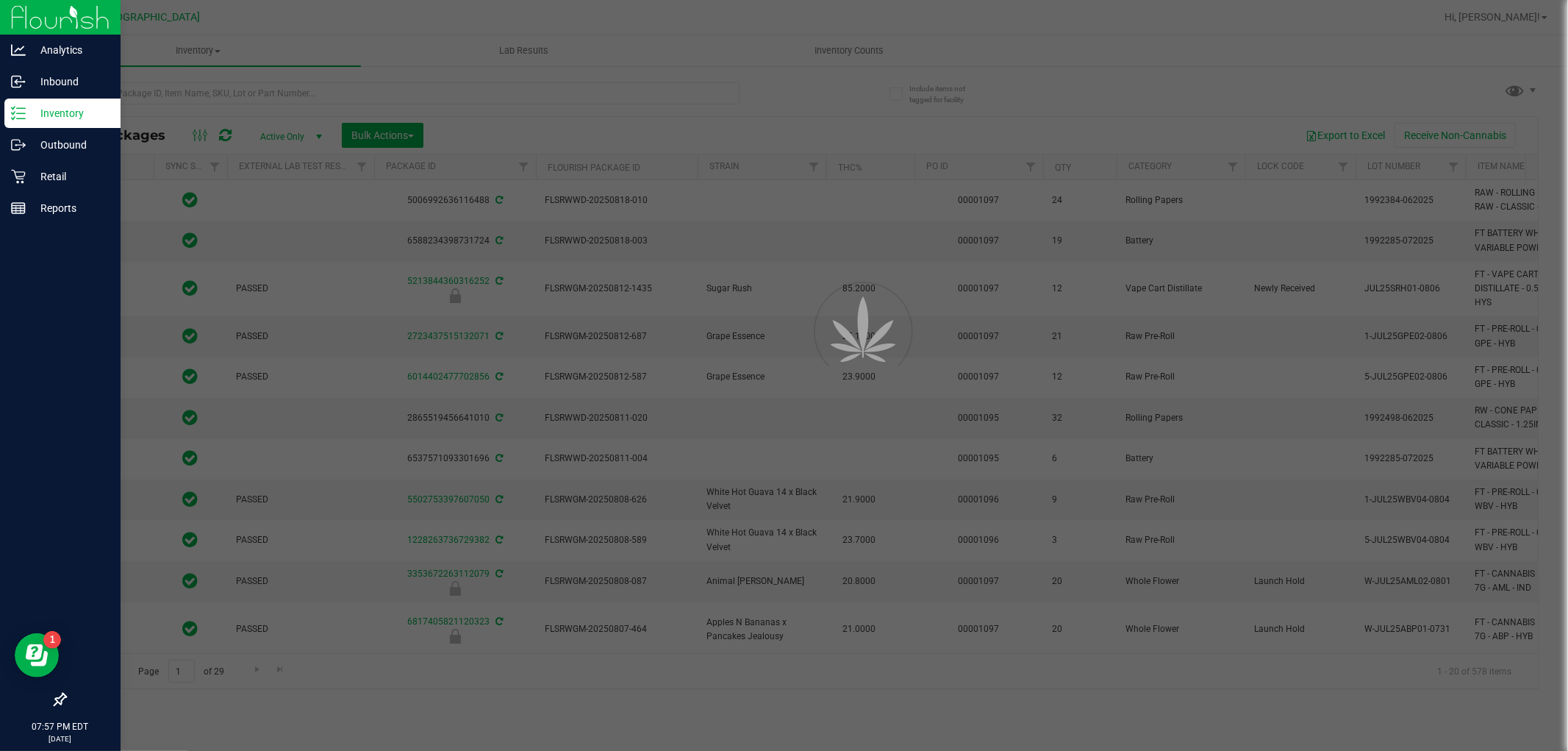
click at [456, 107] on div at bounding box center [784, 375] width 1568 height 751
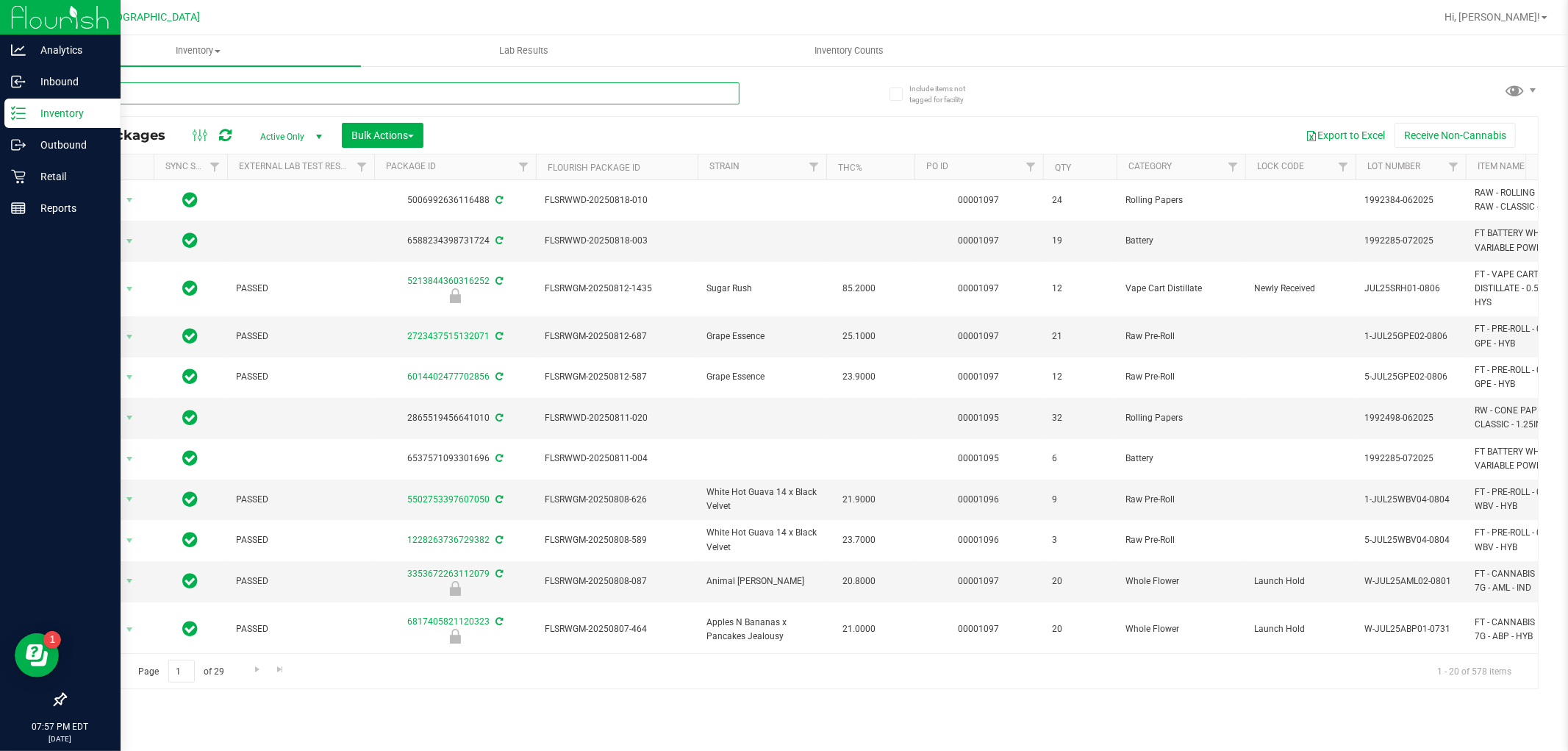
click at [397, 95] on input "text" at bounding box center [402, 93] width 675 height 22
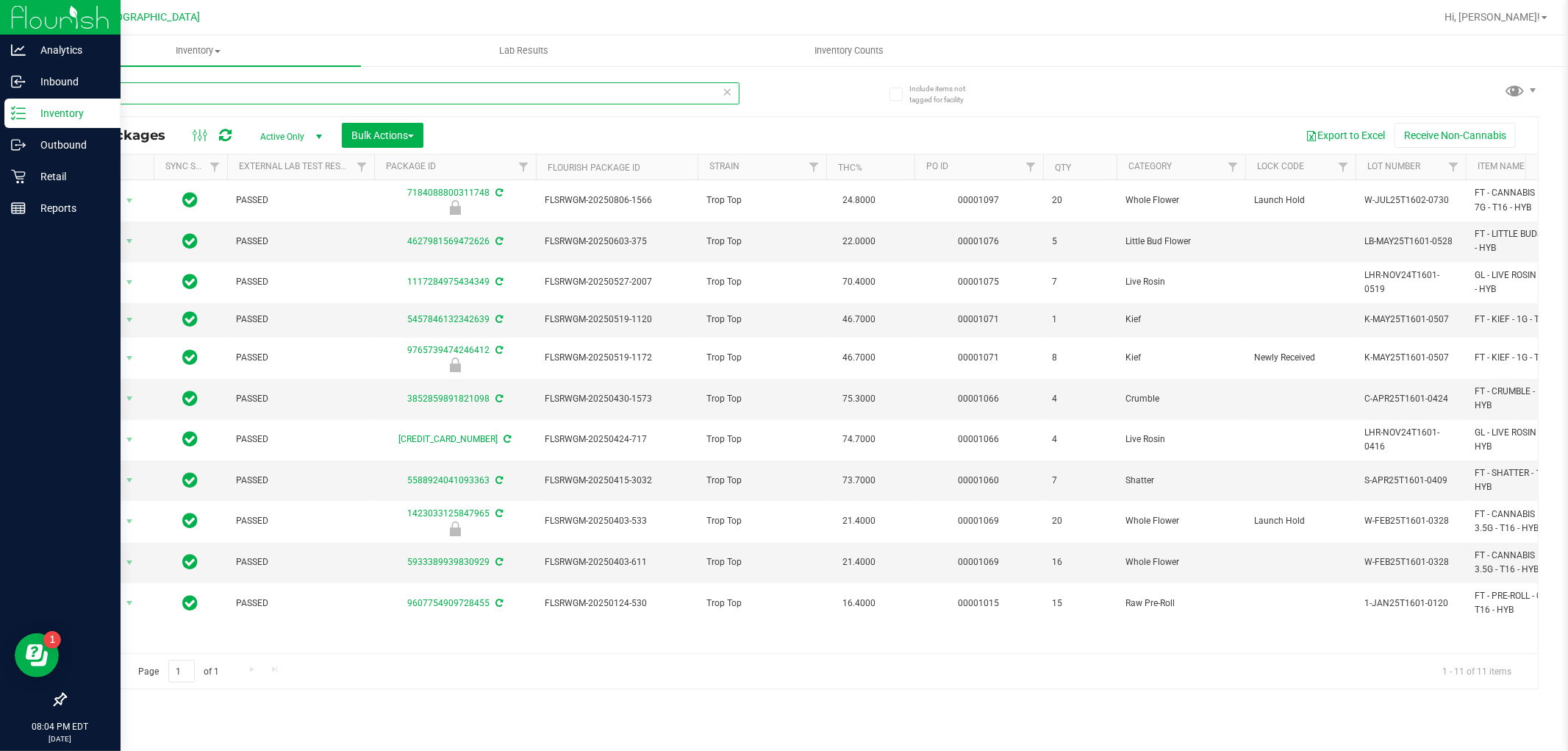
type input "t16"
click at [727, 94] on icon at bounding box center [727, 91] width 11 height 18
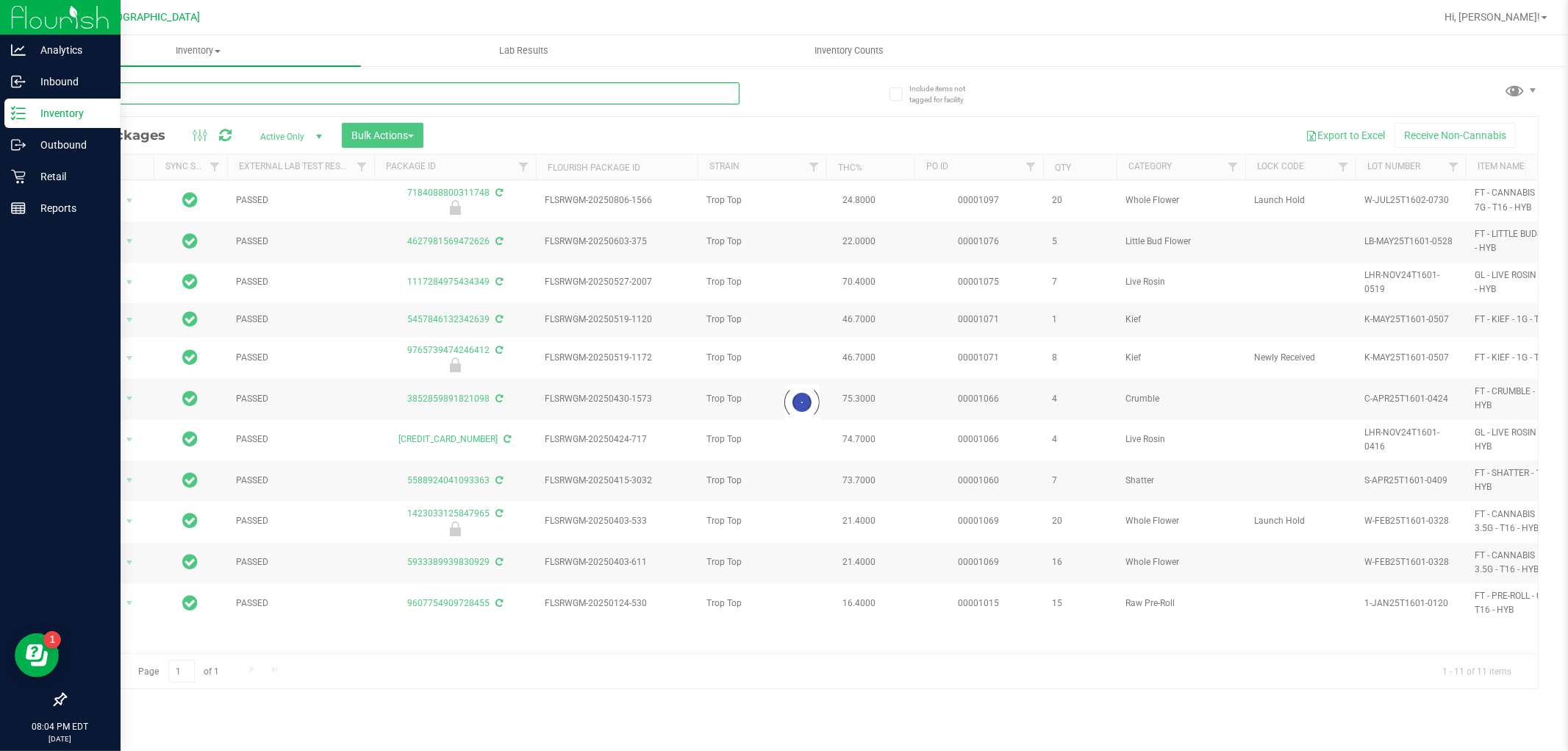
click at [502, 88] on input "text" at bounding box center [402, 93] width 675 height 22
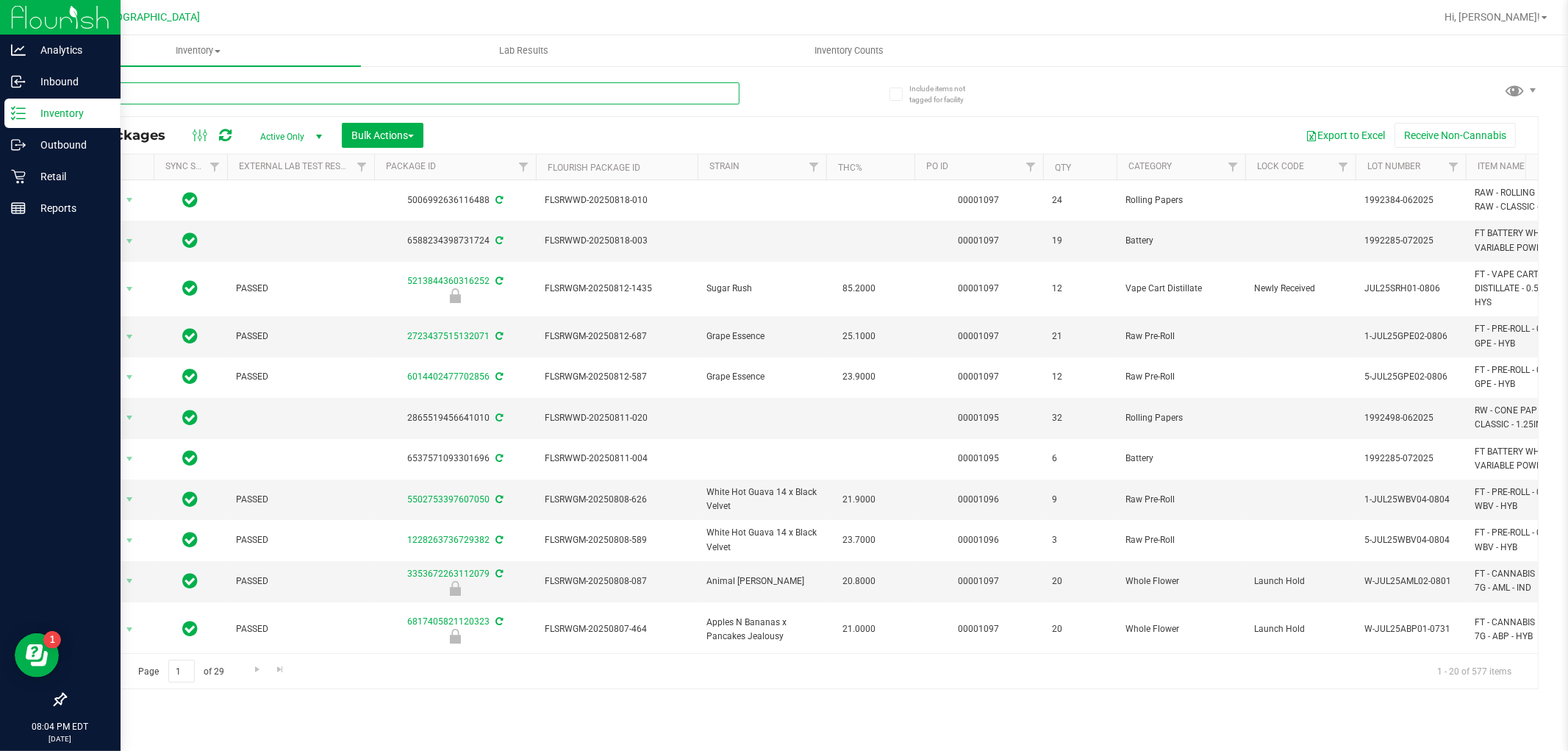
click at [449, 92] on input "text" at bounding box center [402, 93] width 675 height 22
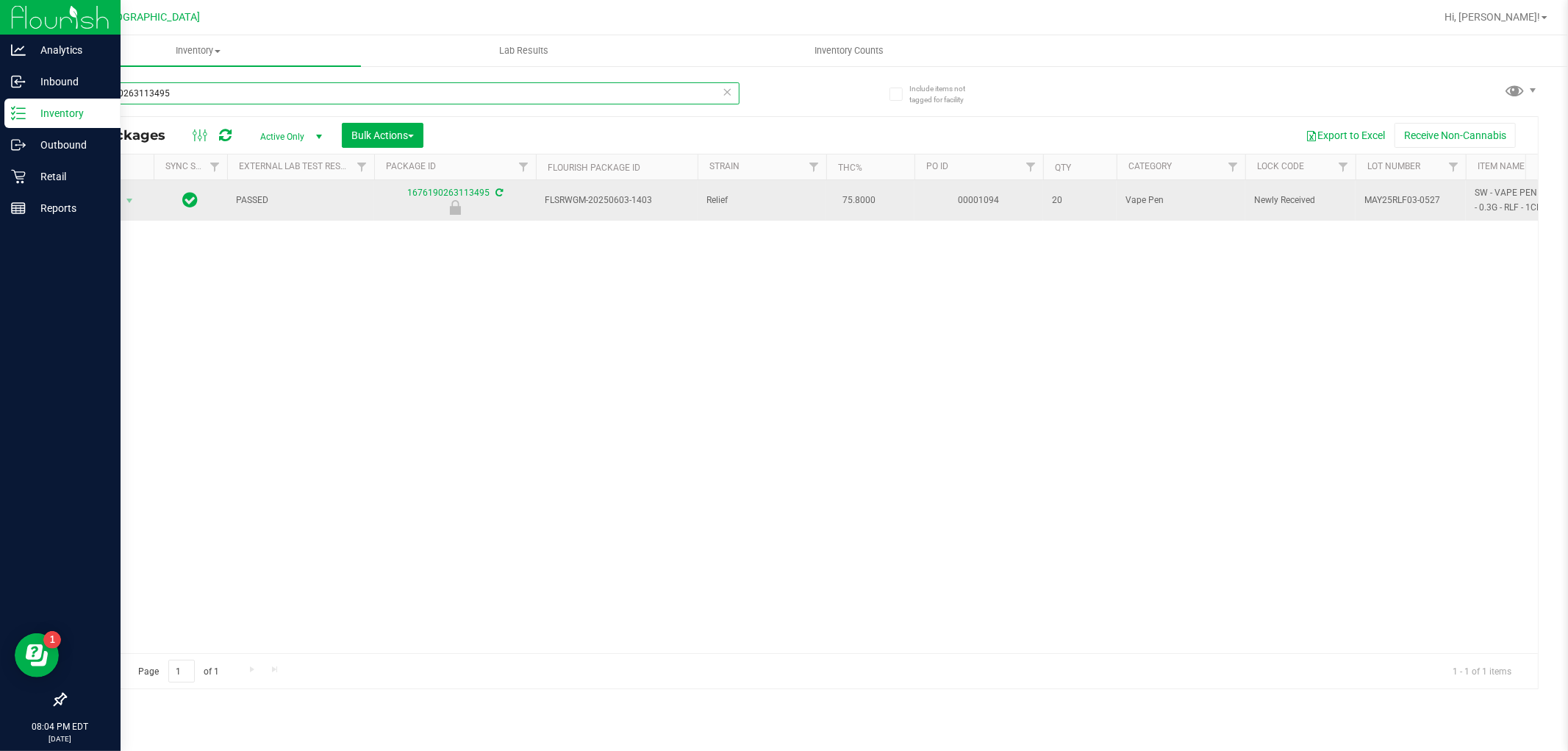
type input "1676190263113495"
click at [107, 203] on span "Action" at bounding box center [99, 200] width 40 height 20
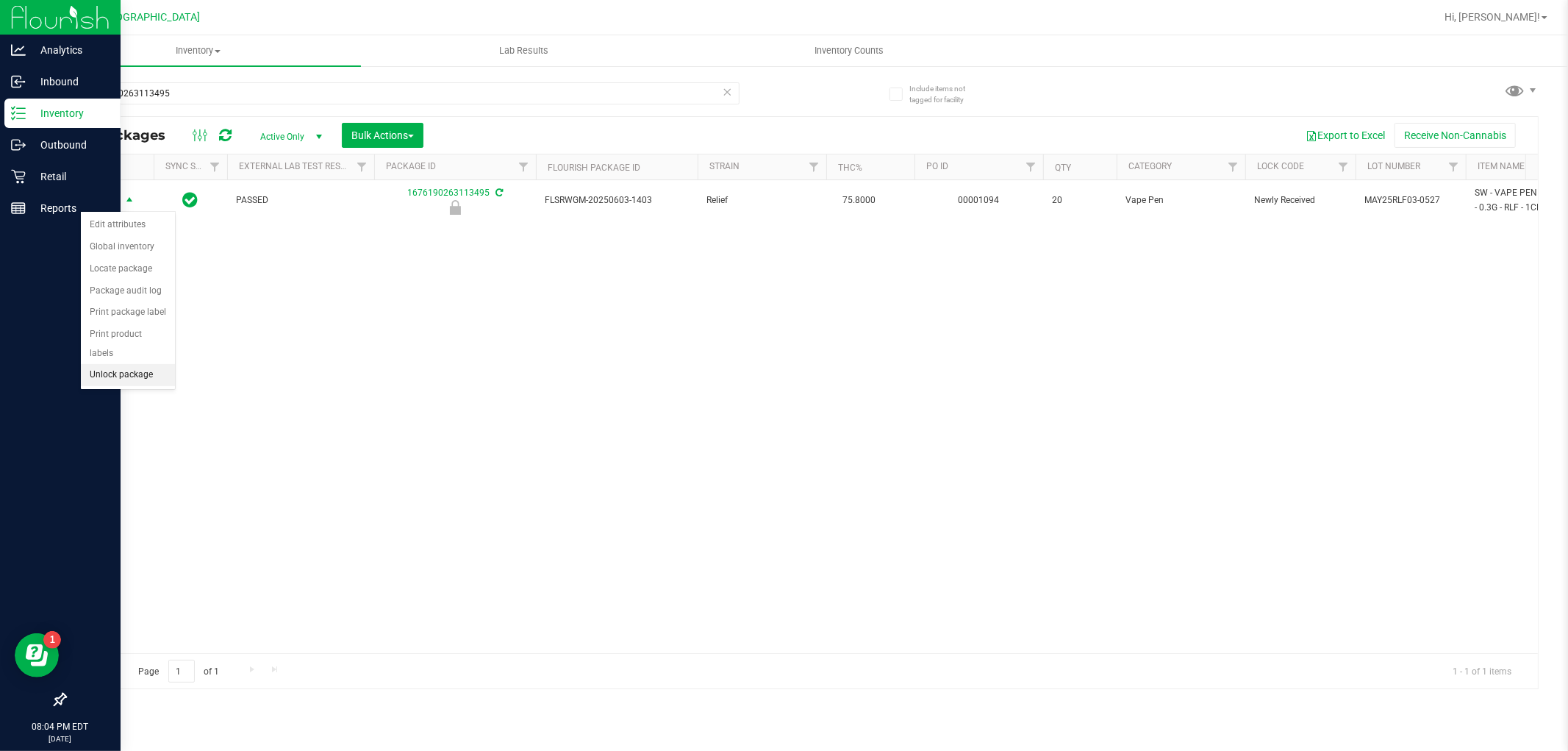
click at [134, 379] on li "Unlock package" at bounding box center [128, 374] width 94 height 22
